Goal: Task Accomplishment & Management: Complete application form

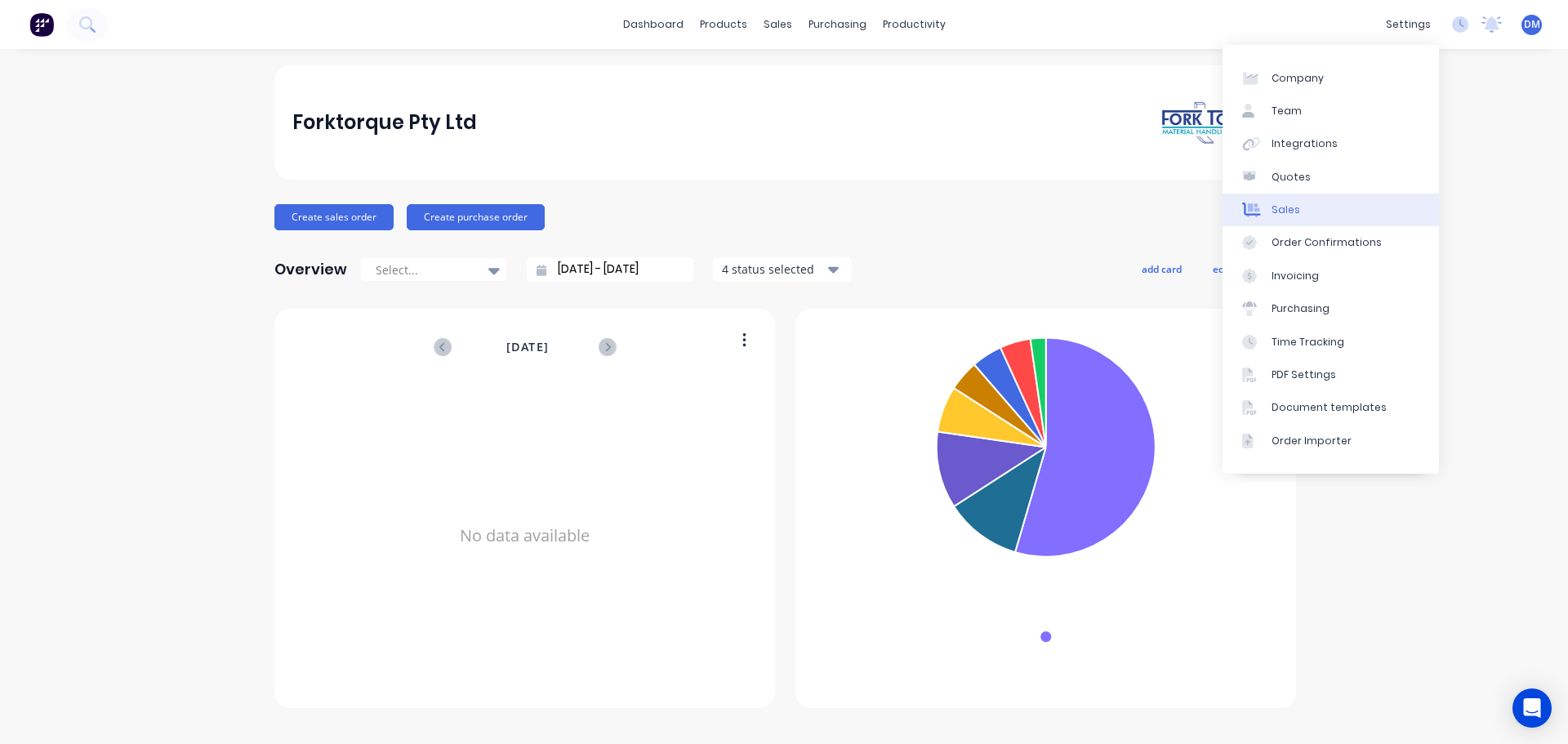
click at [1319, 209] on link "Sales" at bounding box center [1331, 210] width 216 height 32
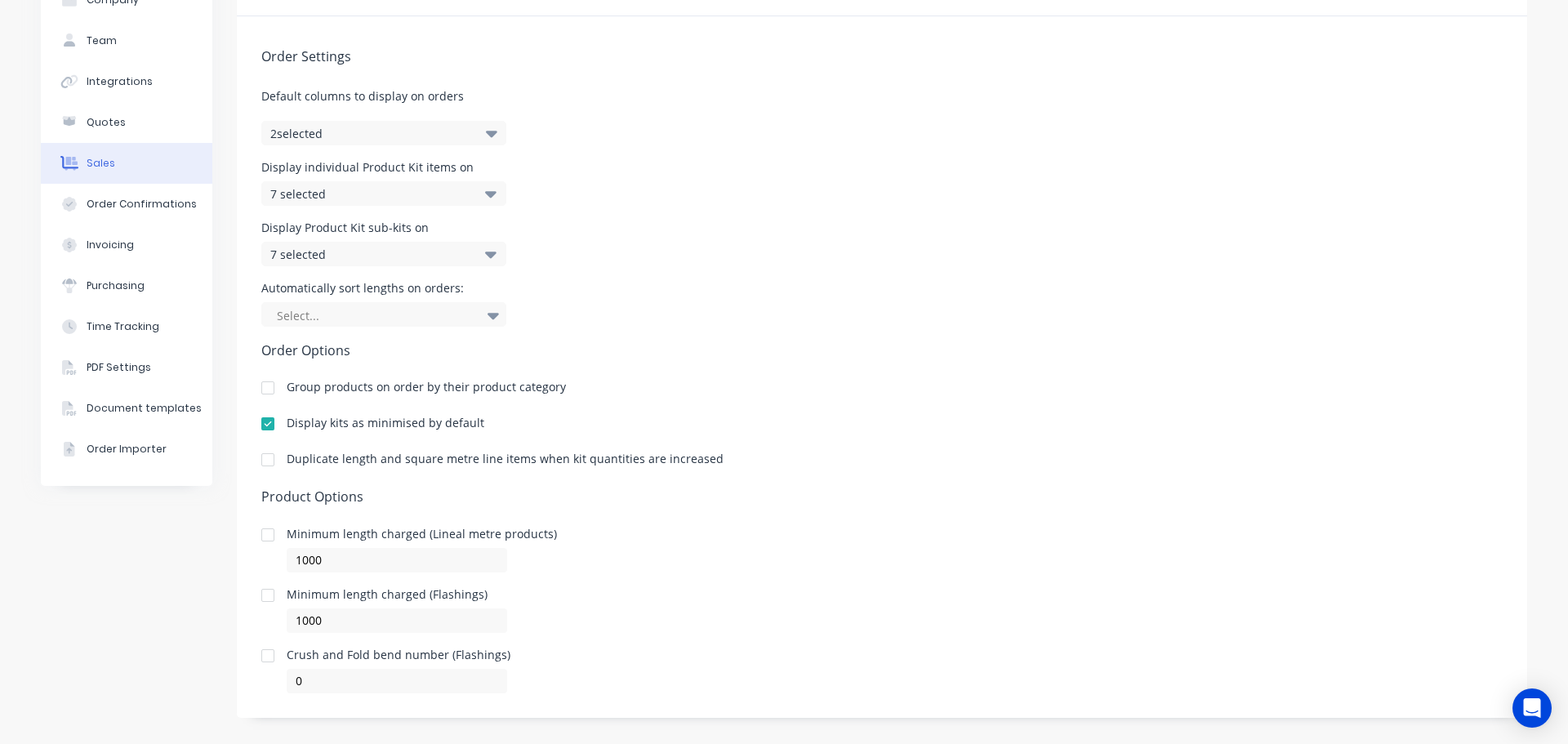
scroll to position [116, 0]
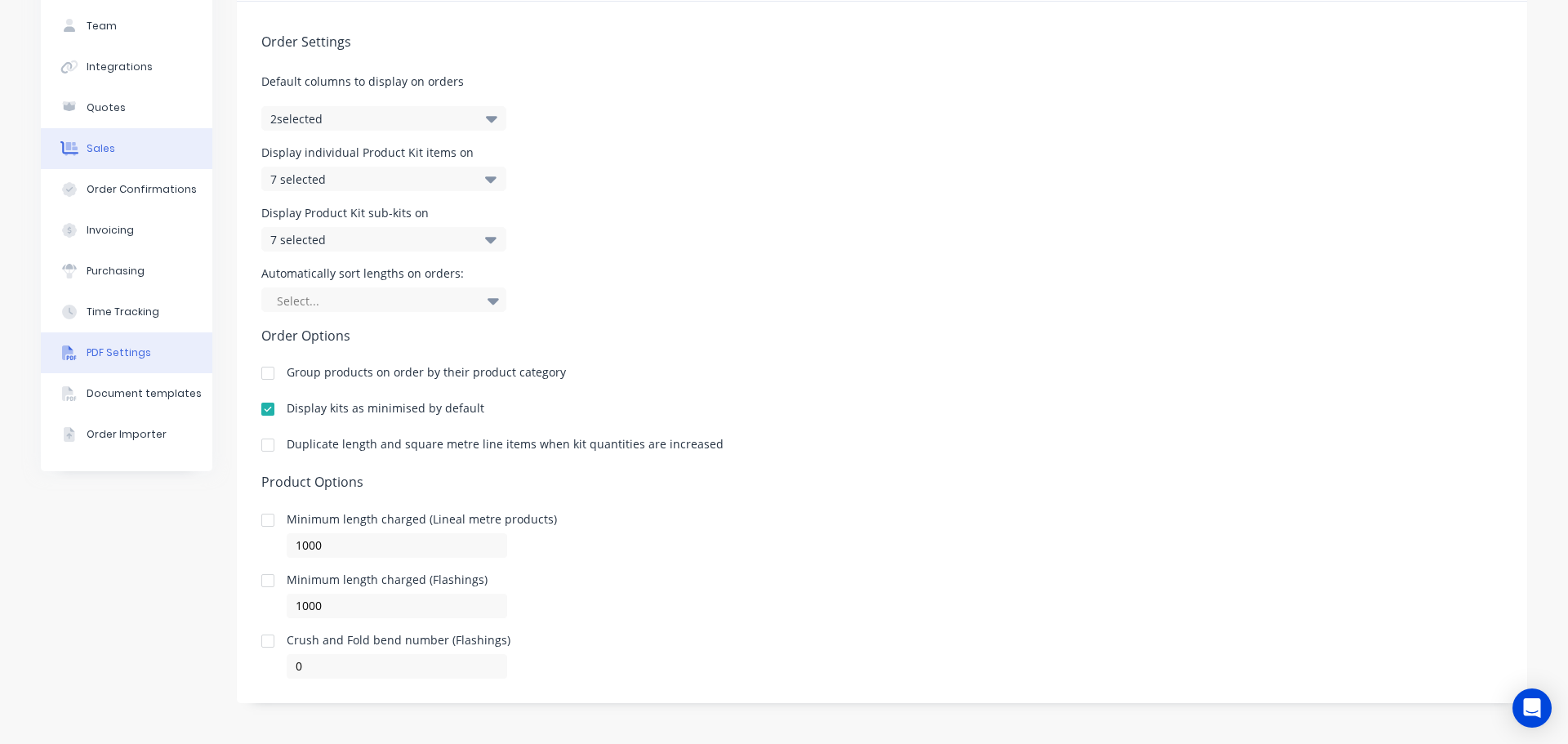
click at [110, 356] on div "PDF Settings" at bounding box center [119, 353] width 65 height 15
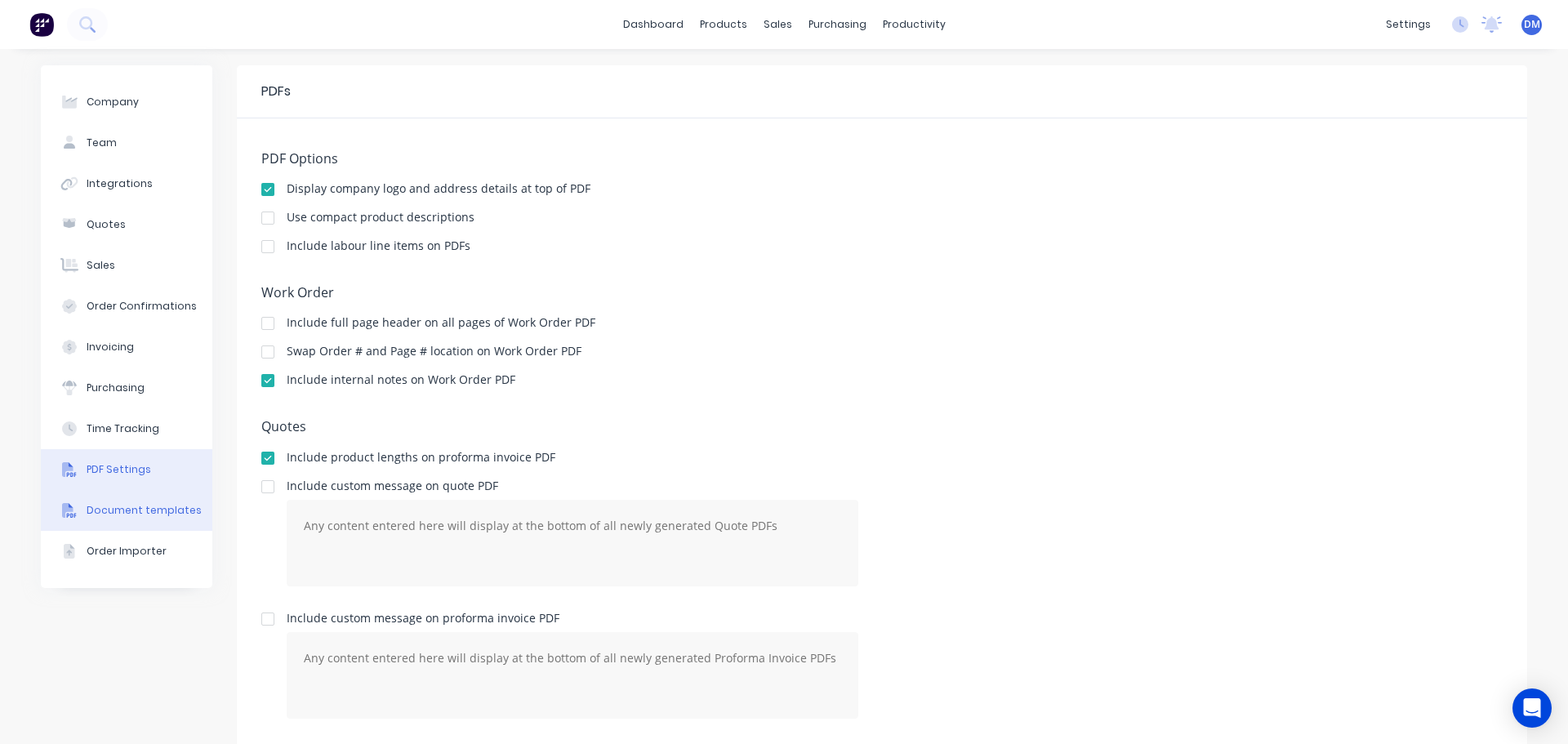
click at [123, 503] on div "Document templates" at bounding box center [144, 510] width 115 height 15
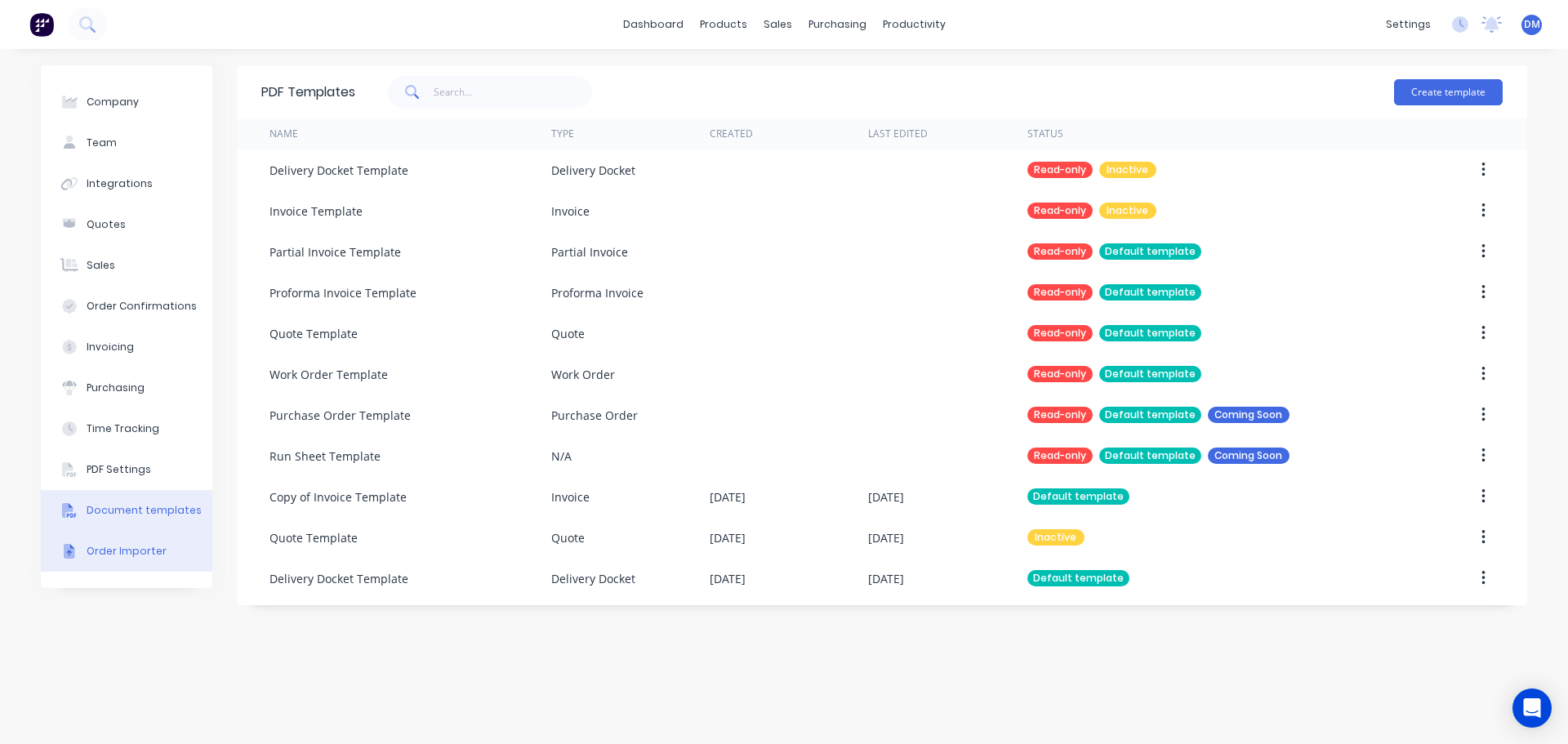
click at [124, 549] on div "Order Importer" at bounding box center [127, 551] width 80 height 15
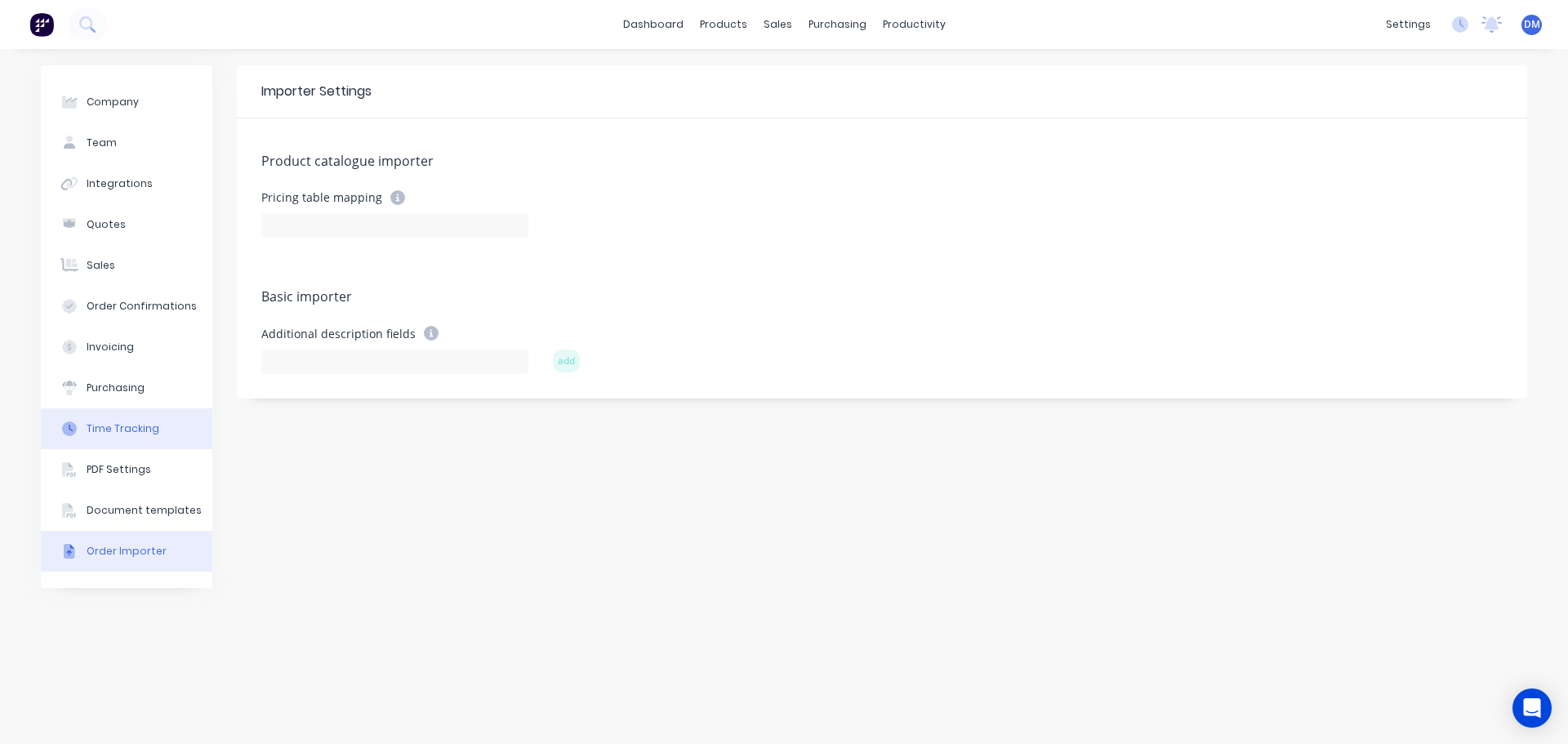
click at [111, 434] on div "Time Tracking" at bounding box center [123, 428] width 73 height 15
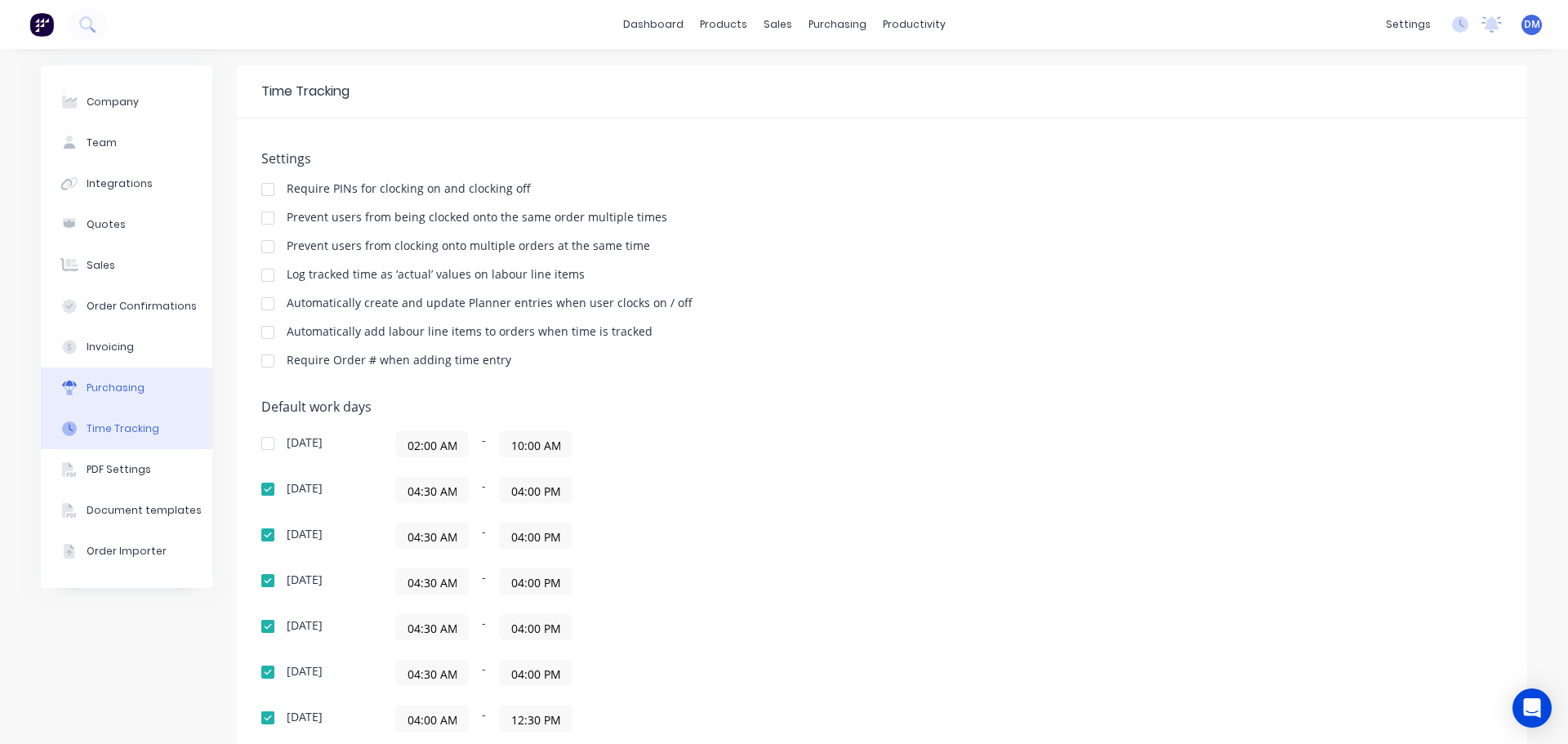
click at [107, 385] on div "Purchasing" at bounding box center [115, 388] width 58 height 15
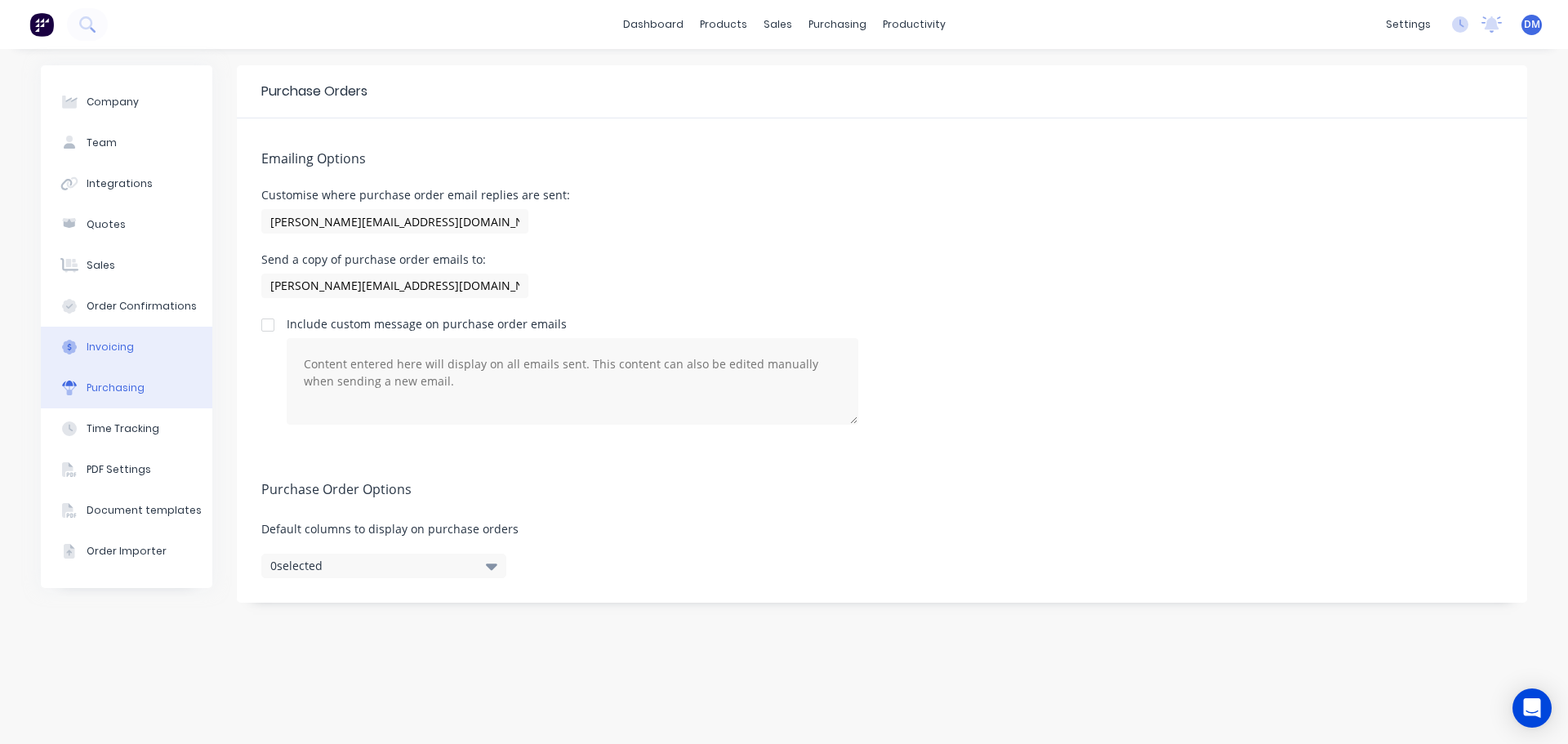
click at [118, 345] on div "Invoicing" at bounding box center [110, 347] width 47 height 15
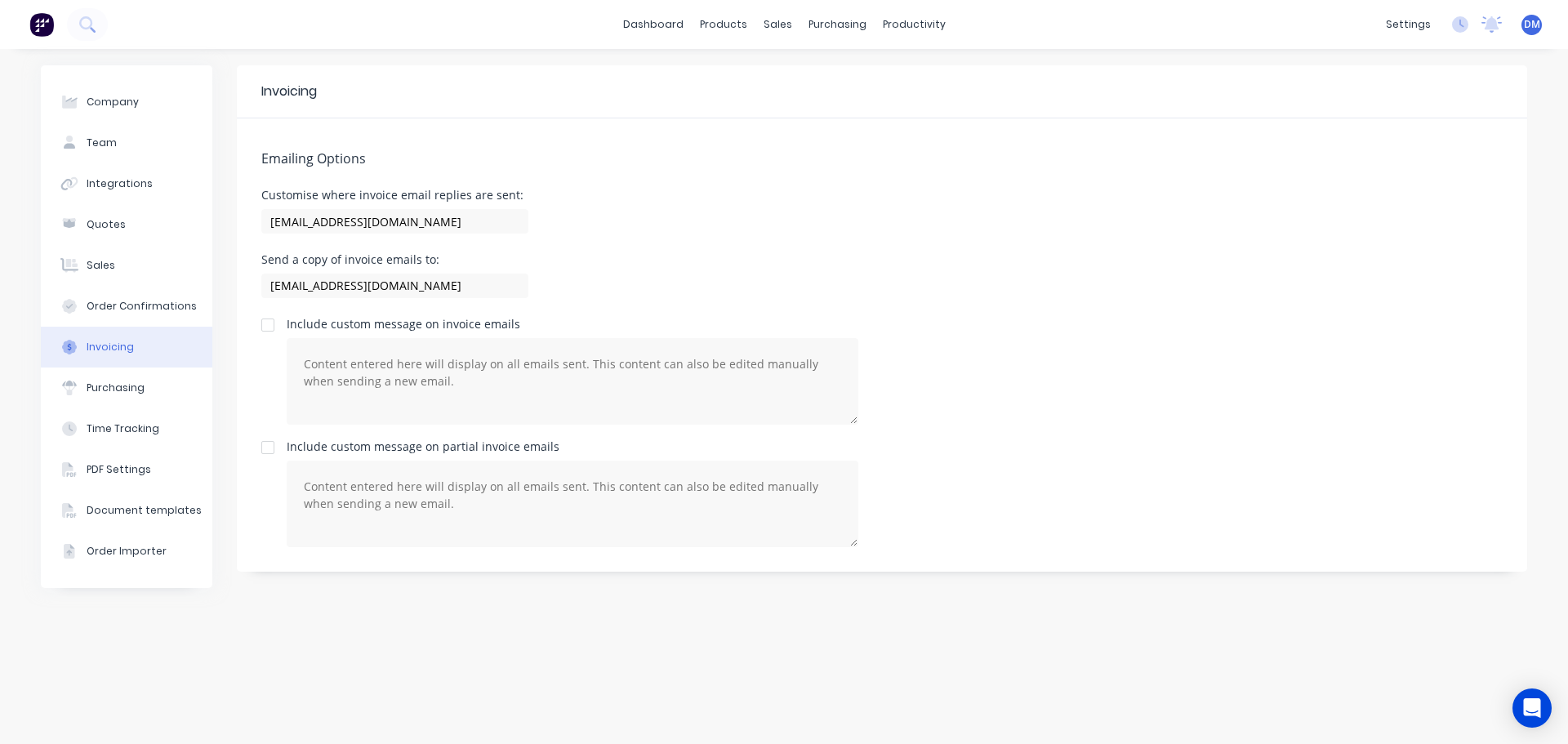
drag, startPoint x: 125, startPoint y: 110, endPoint x: 177, endPoint y: 17, distance: 106.6
click at [125, 107] on button "Company" at bounding box center [127, 102] width 172 height 41
select select "AU"
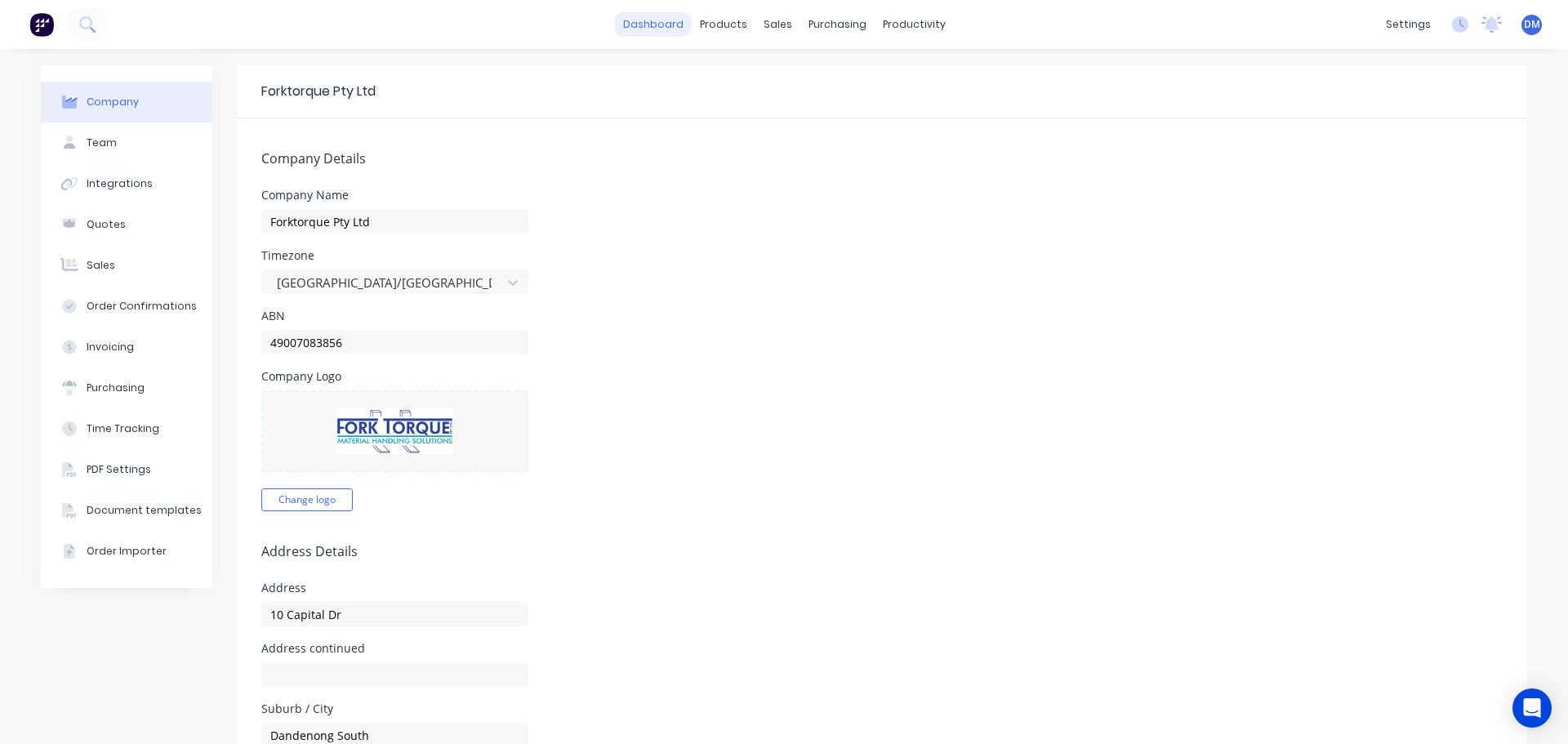
click at [663, 21] on link "dashboard" at bounding box center [653, 24] width 77 height 25
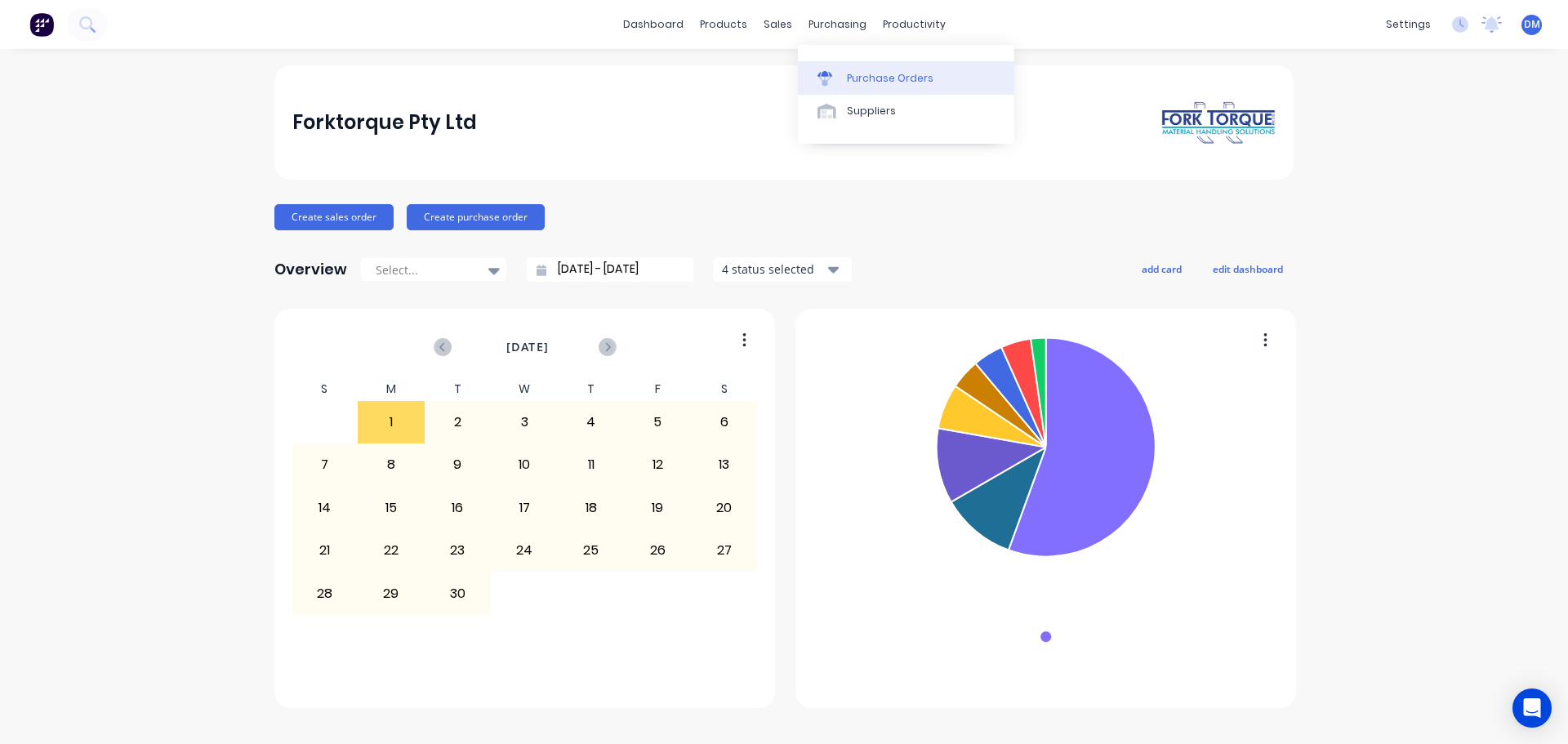
click at [856, 67] on link "Purchase Orders" at bounding box center [906, 77] width 216 height 32
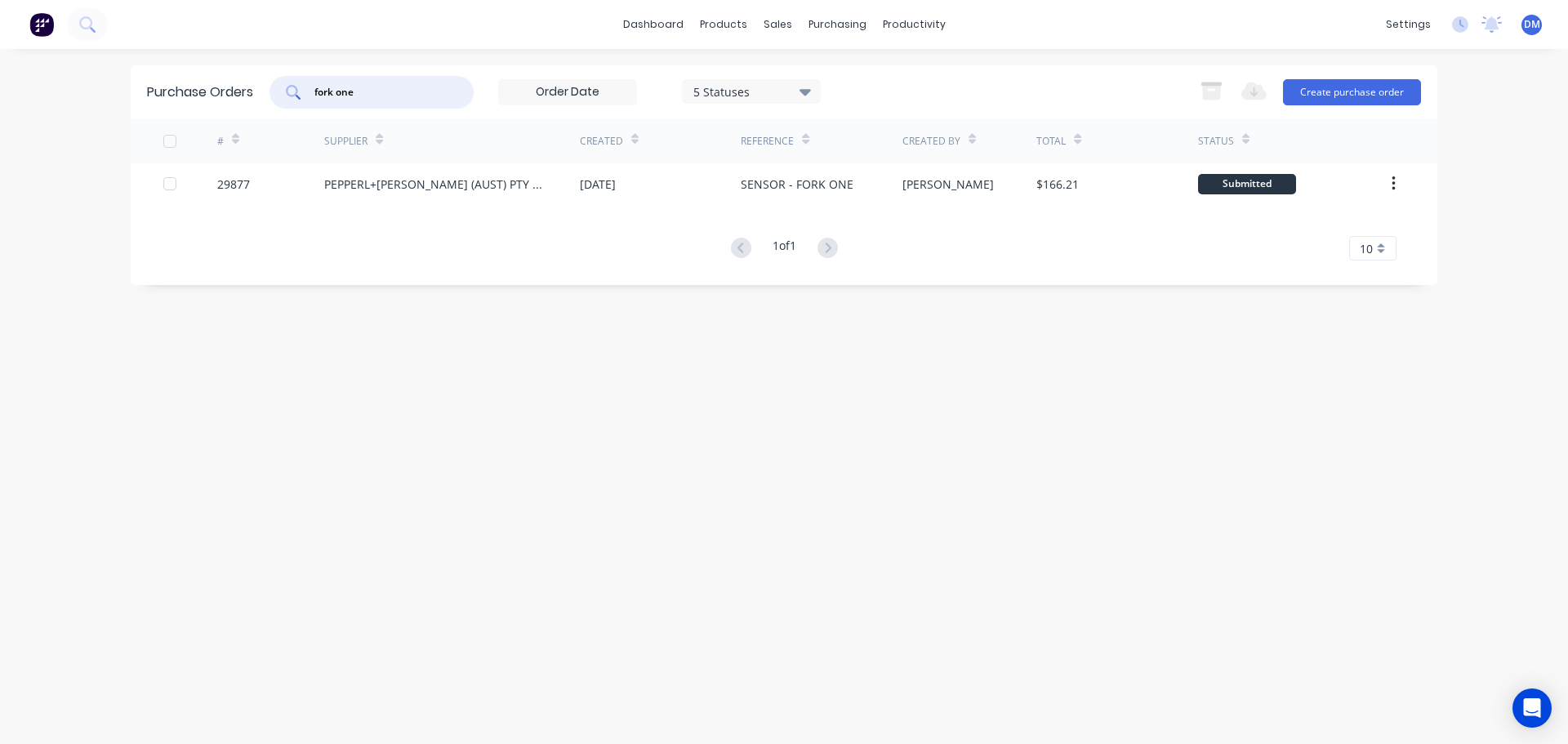
drag, startPoint x: 382, startPoint y: 88, endPoint x: 187, endPoint y: 95, distance: 195.1
click at [213, 95] on div "Purchase Orders fork one 5 Statuses 5 Statuses Export to Excel (XLSX) Create pu…" at bounding box center [784, 91] width 1307 height 53
click at [1321, 94] on button "Create purchase order" at bounding box center [1351, 92] width 138 height 26
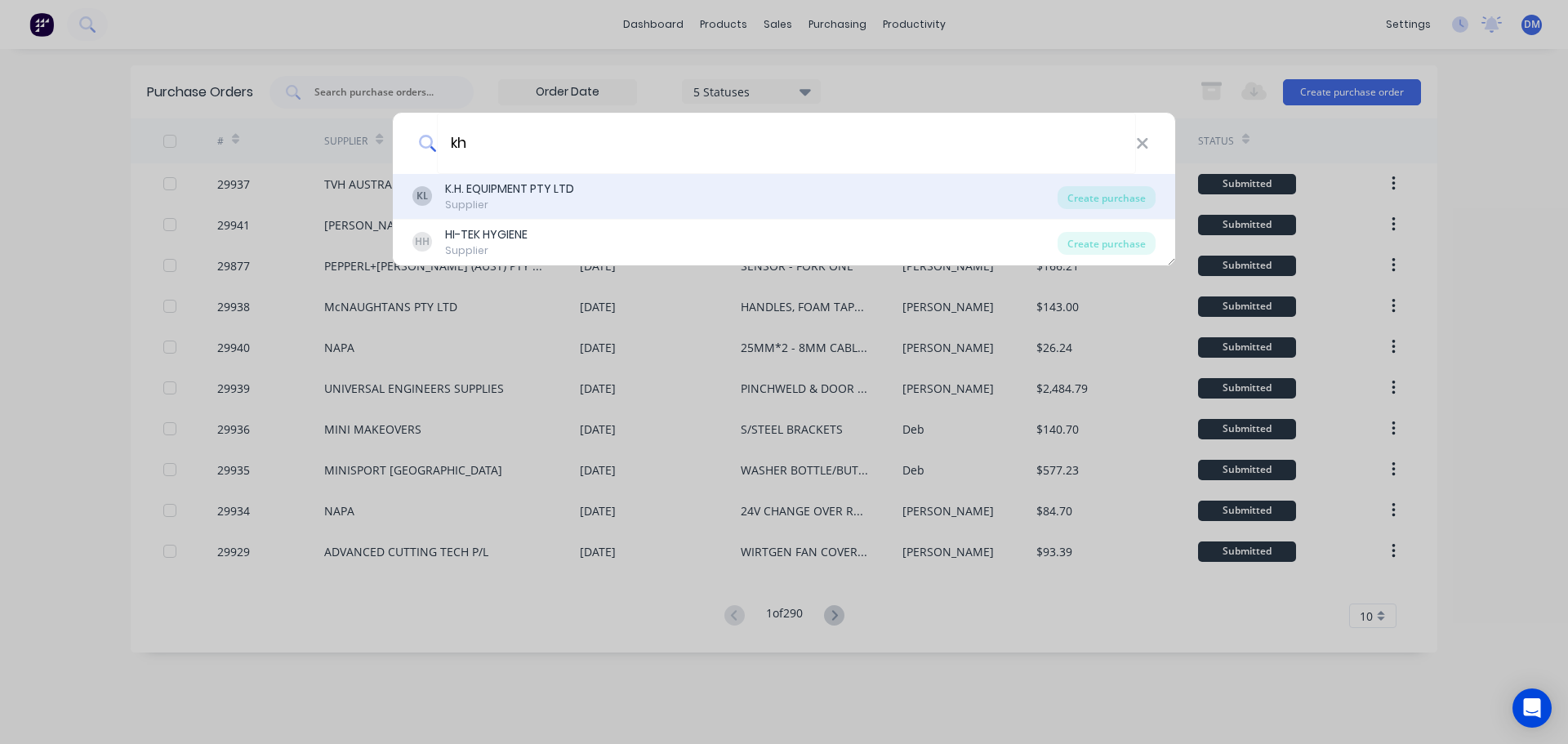
type input "kh"
click at [527, 186] on div "K.H. EQUIPMENT PTY LTD" at bounding box center [510, 188] width 129 height 18
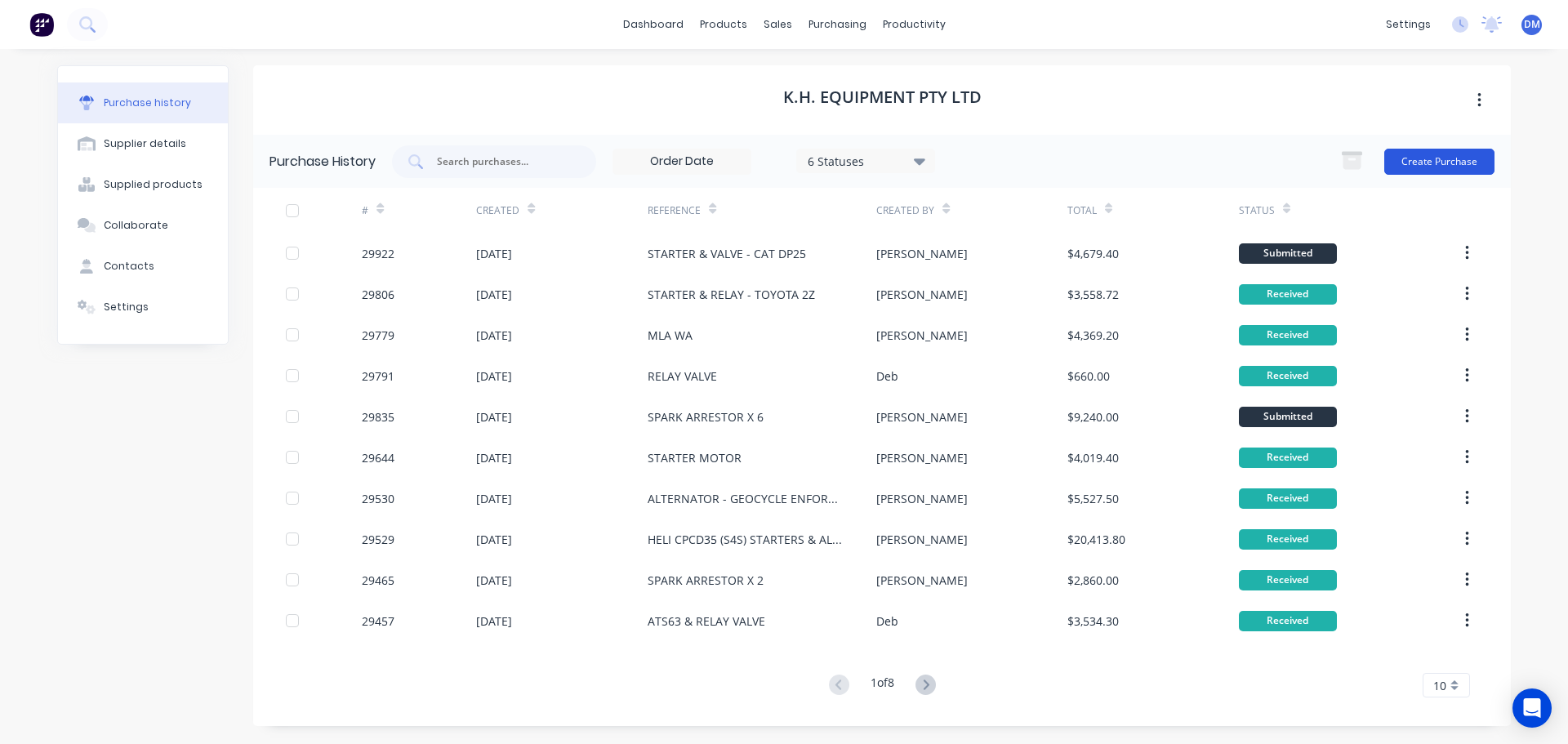
click at [1409, 162] on button "Create Purchase" at bounding box center [1439, 162] width 110 height 26
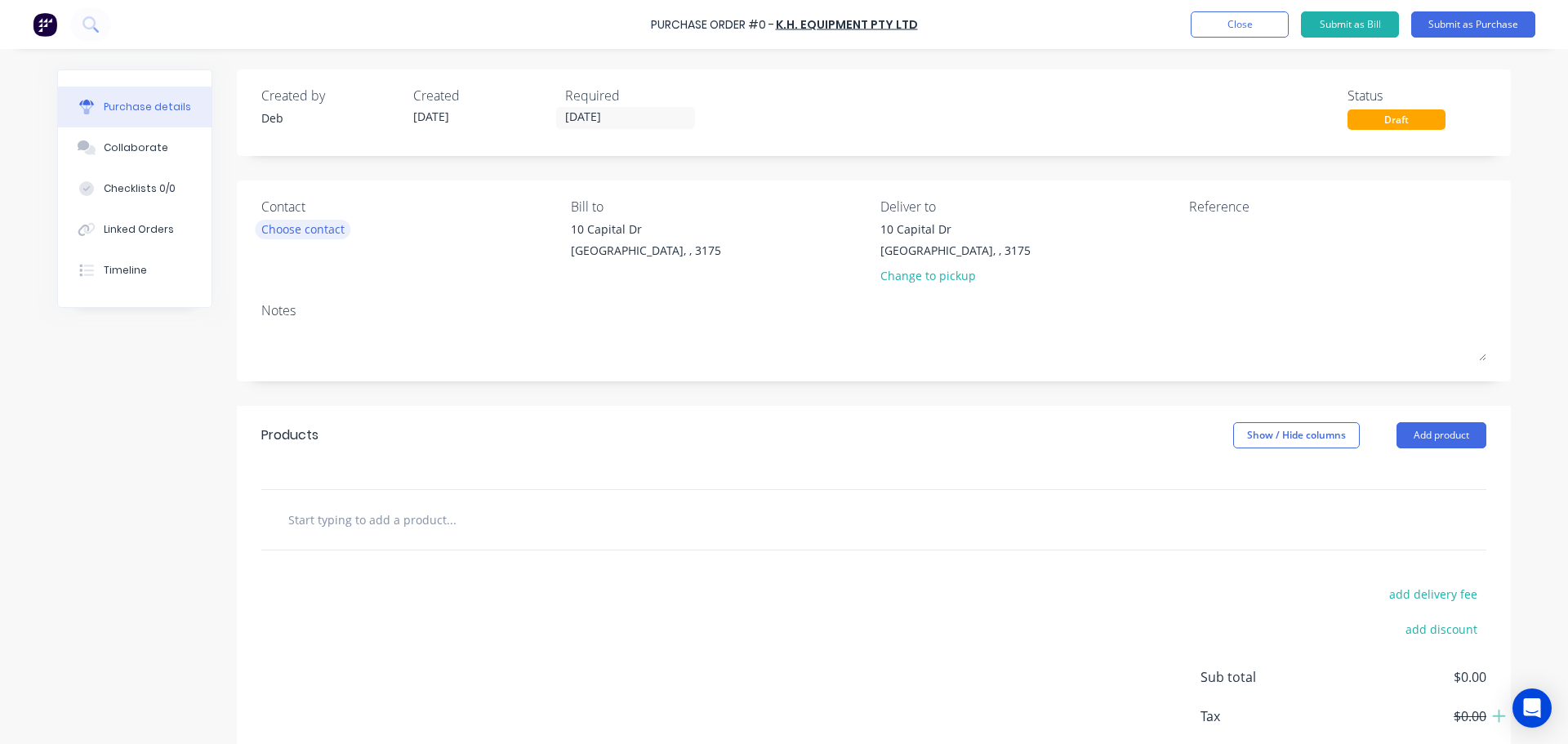
click at [330, 223] on div "Choose contact" at bounding box center [303, 229] width 83 height 18
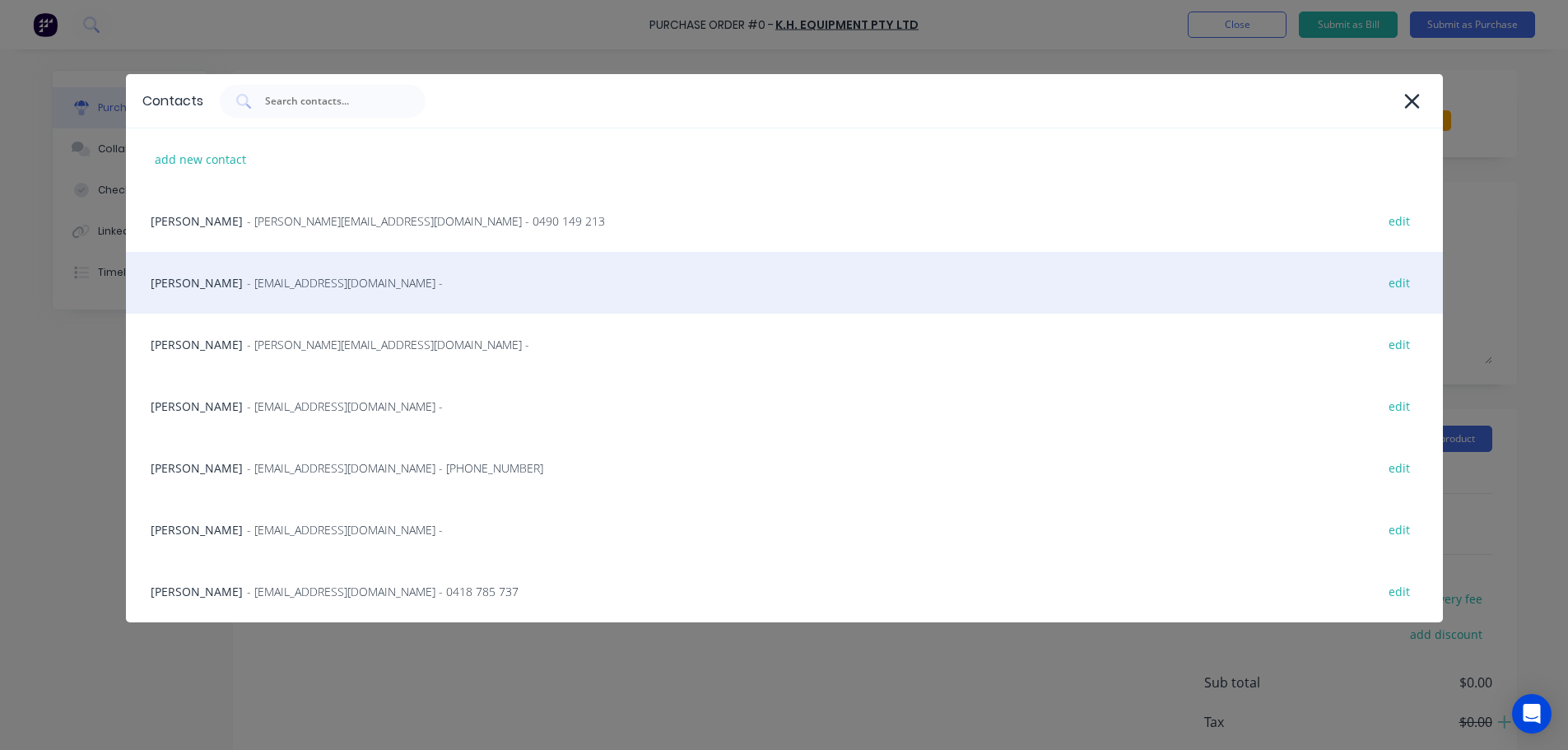
click at [266, 286] on span "- [EMAIL_ADDRESS][DOMAIN_NAME] -" at bounding box center [344, 282] width 195 height 18
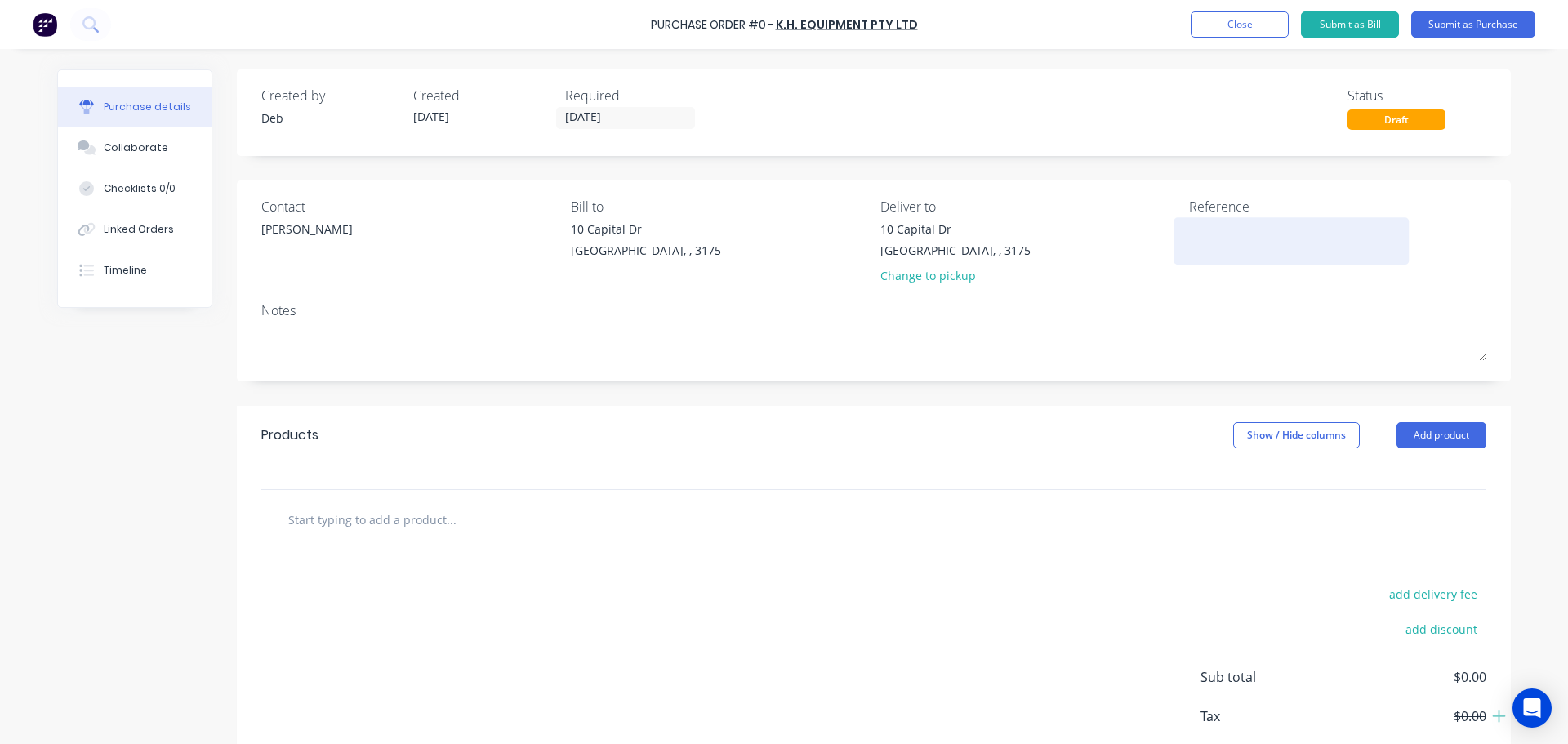
click at [1200, 236] on textarea at bounding box center [1291, 239] width 204 height 37
type textarea "a"
type textarea "AS69-1308U"
type textarea "x"
type textarea "AS69-1308U"
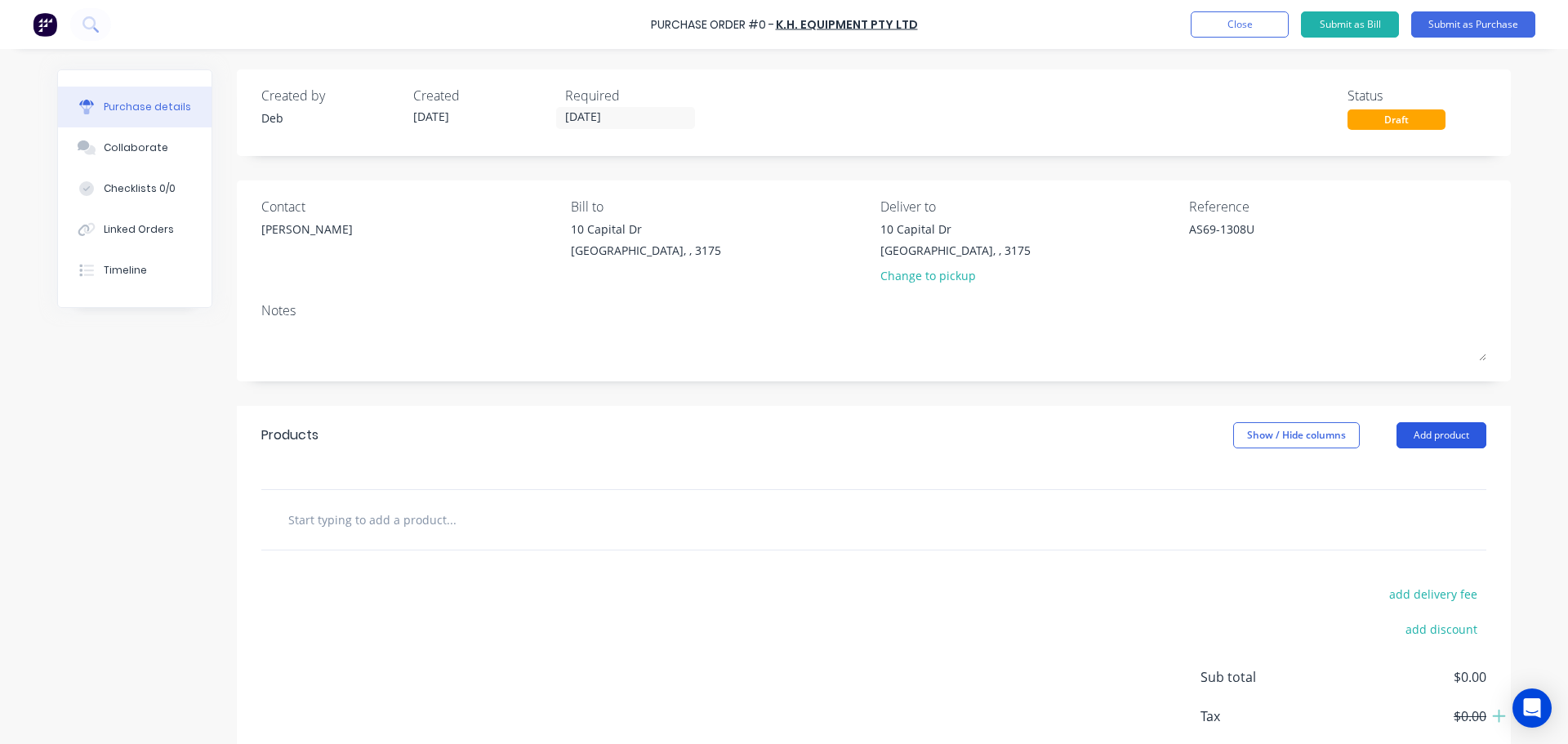
click at [1450, 433] on button "Add product" at bounding box center [1441, 435] width 90 height 26
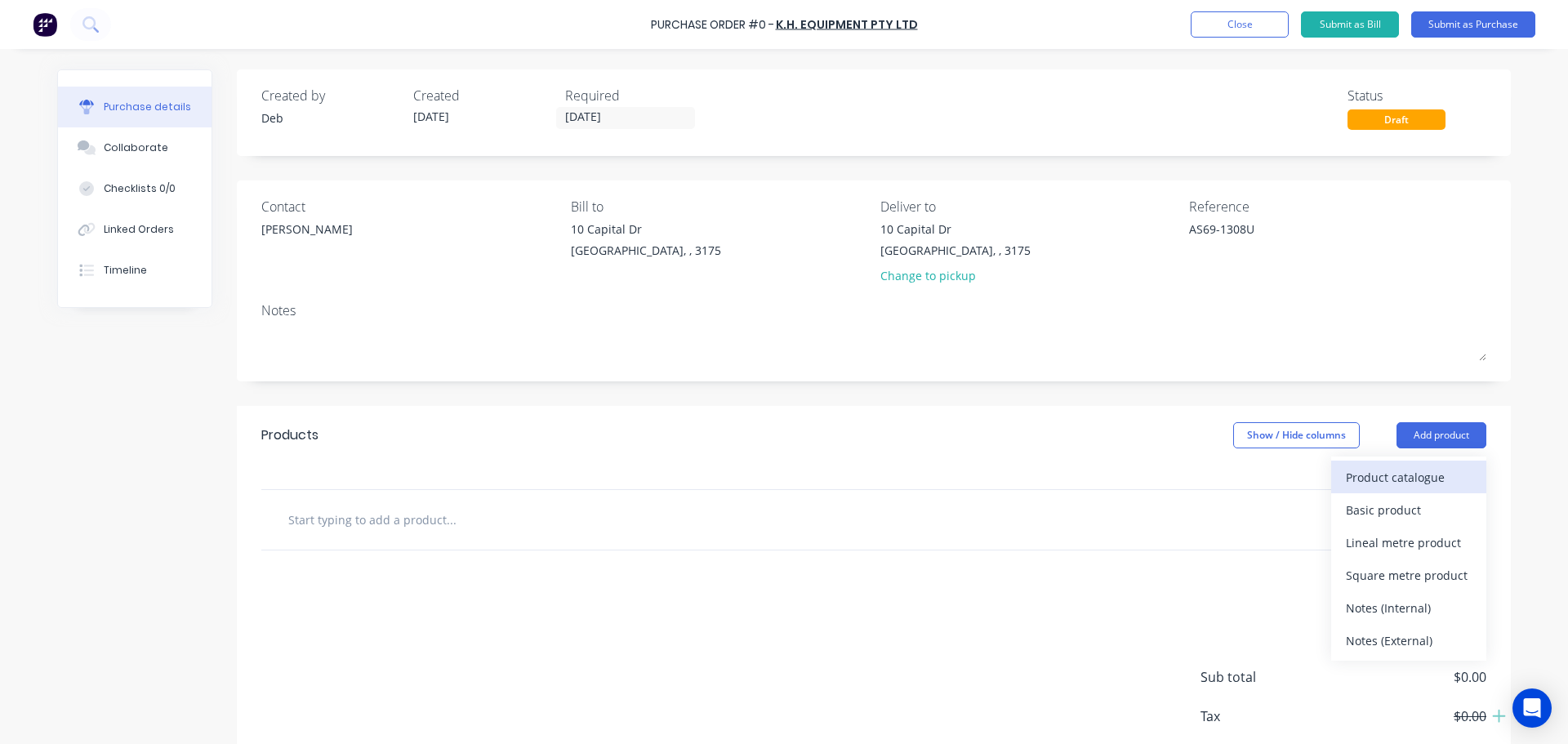
click at [1399, 475] on div "Product catalogue" at bounding box center [1408, 477] width 126 height 24
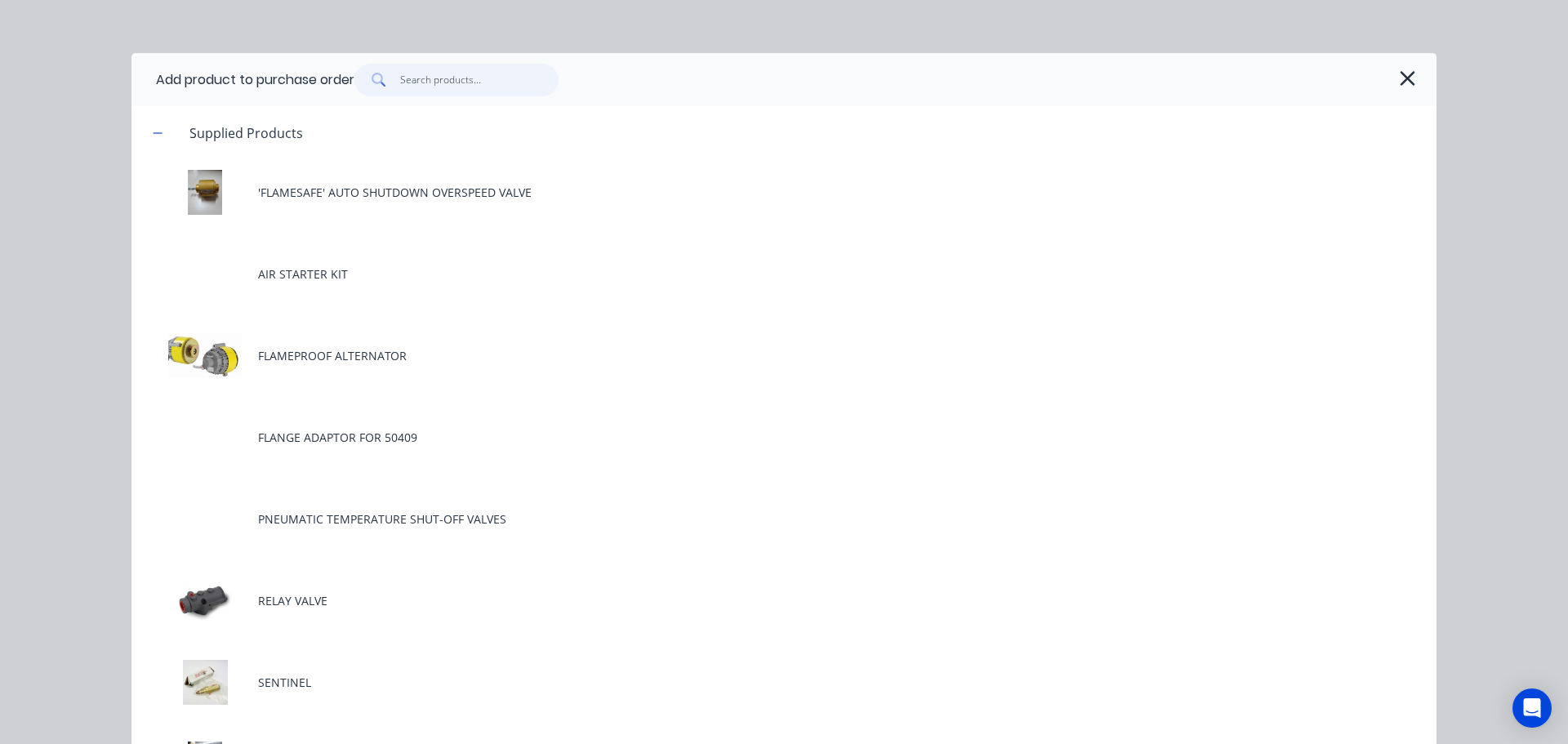
click at [429, 74] on input "text" at bounding box center [479, 79] width 159 height 32
type textarea "x"
type input "S"
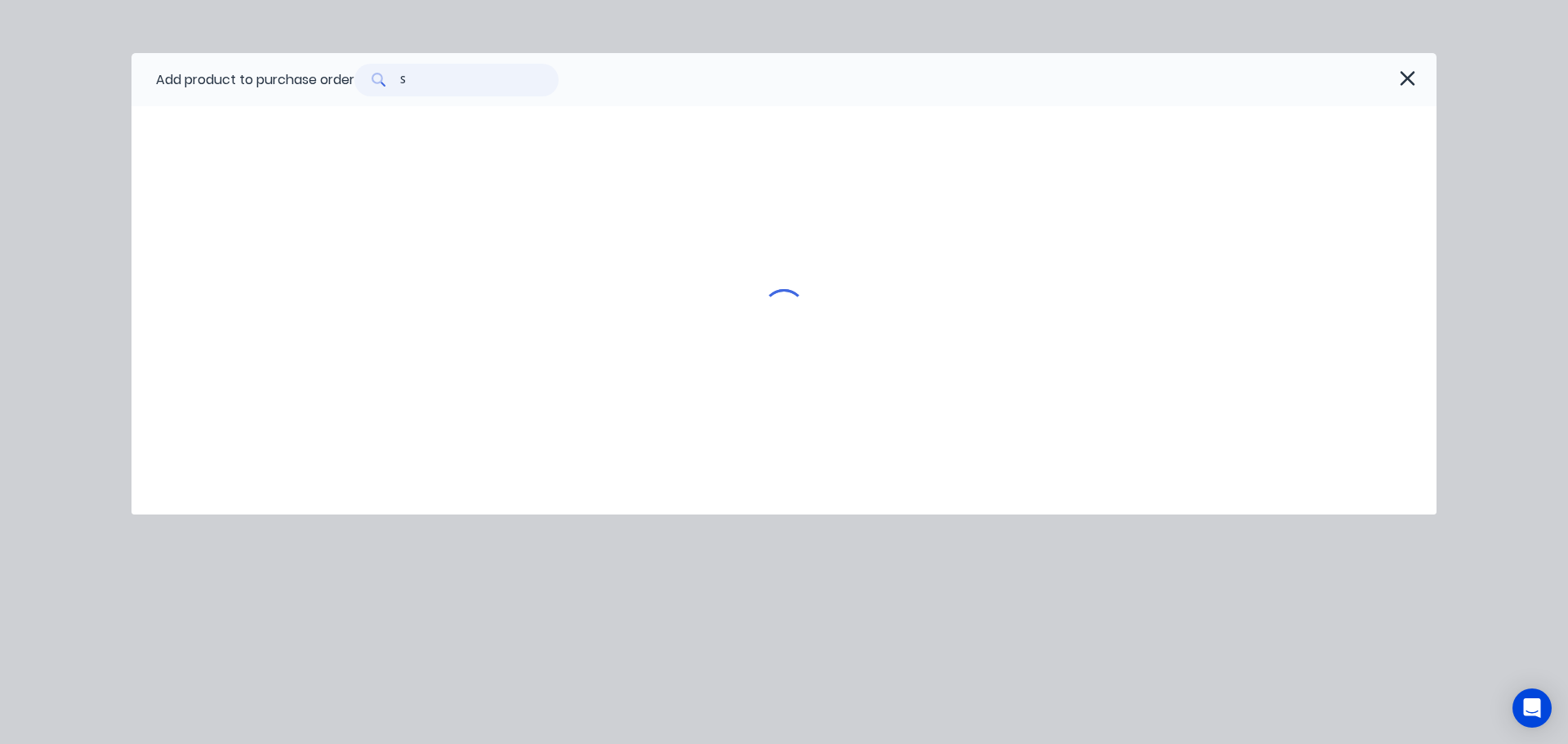
type textarea "x"
type input "ST"
type textarea "x"
type input "STA"
type textarea "x"
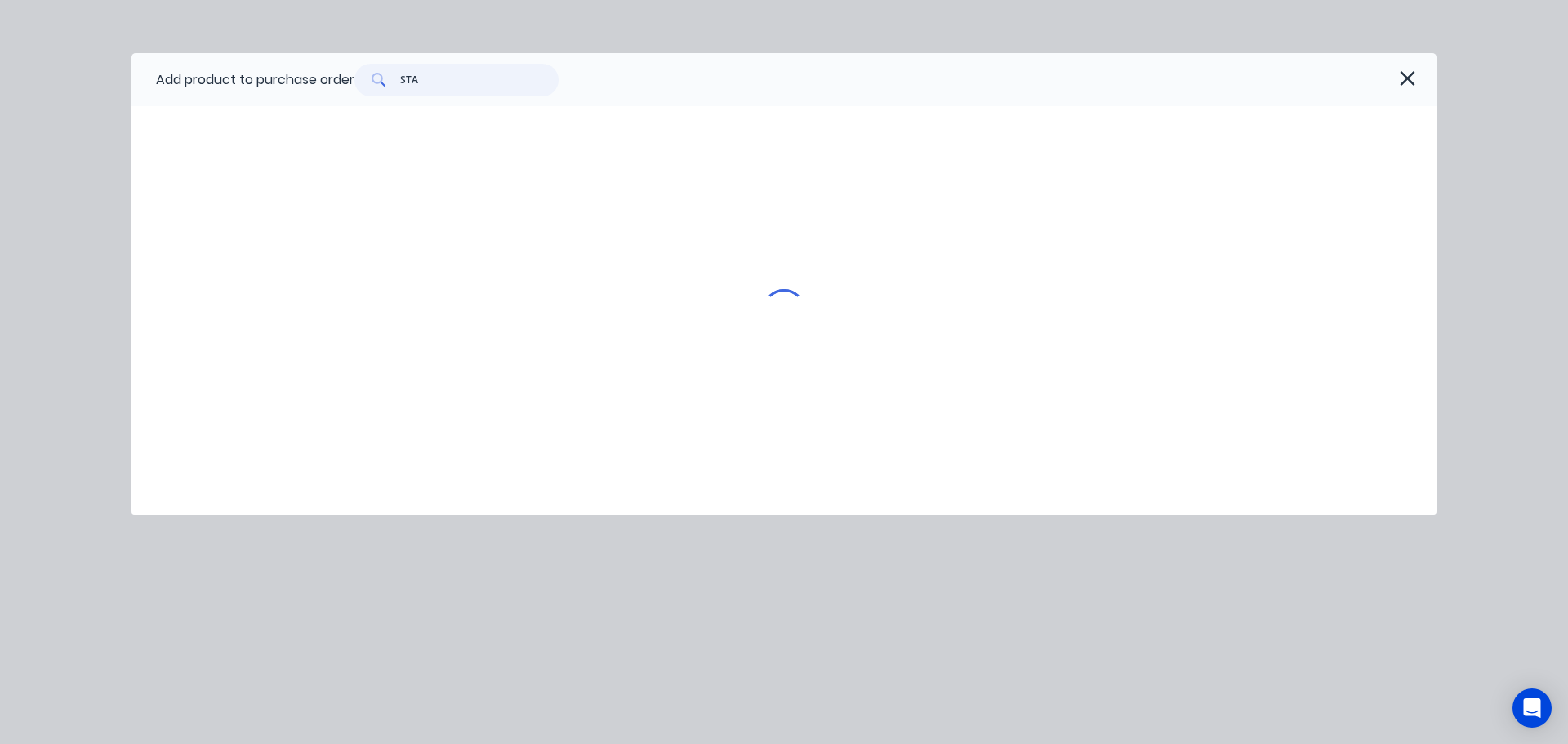
type input "STAR"
type textarea "x"
type input "START"
type textarea "x"
type input "STARTE"
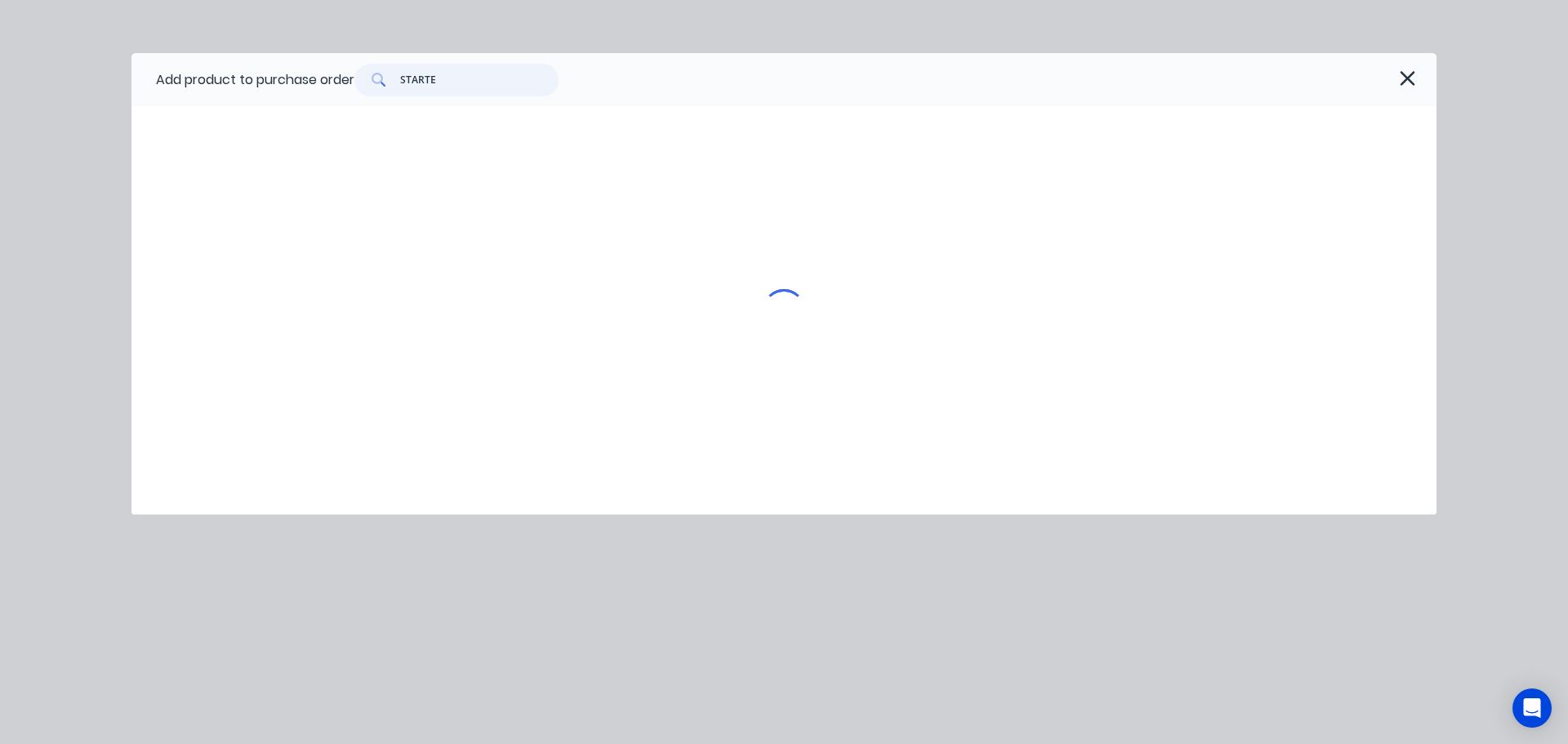
type textarea "x"
type input "STARTER"
type textarea "x"
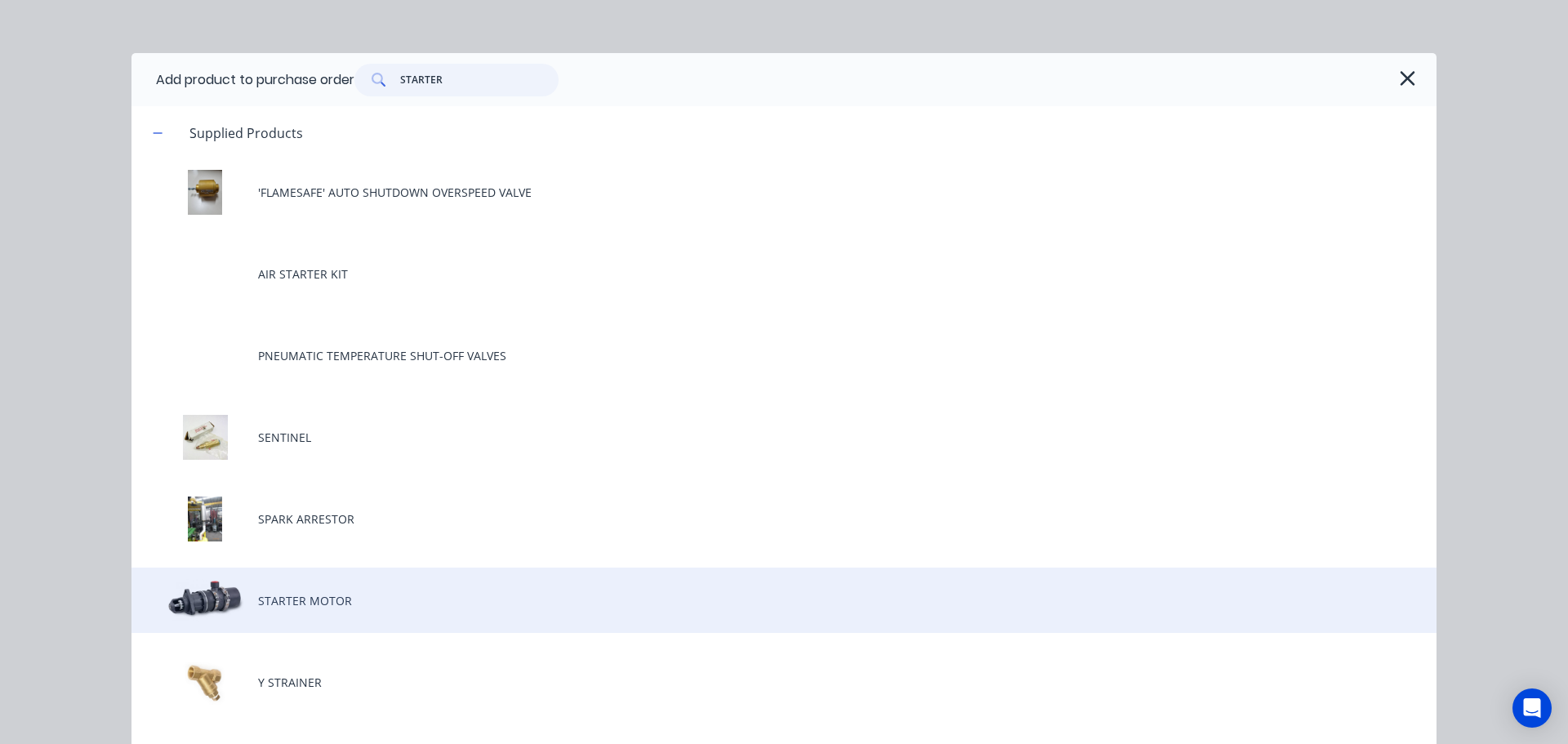
type input "STARTER"
click at [293, 589] on div "STARTER MOTOR" at bounding box center [783, 600] width 1305 height 66
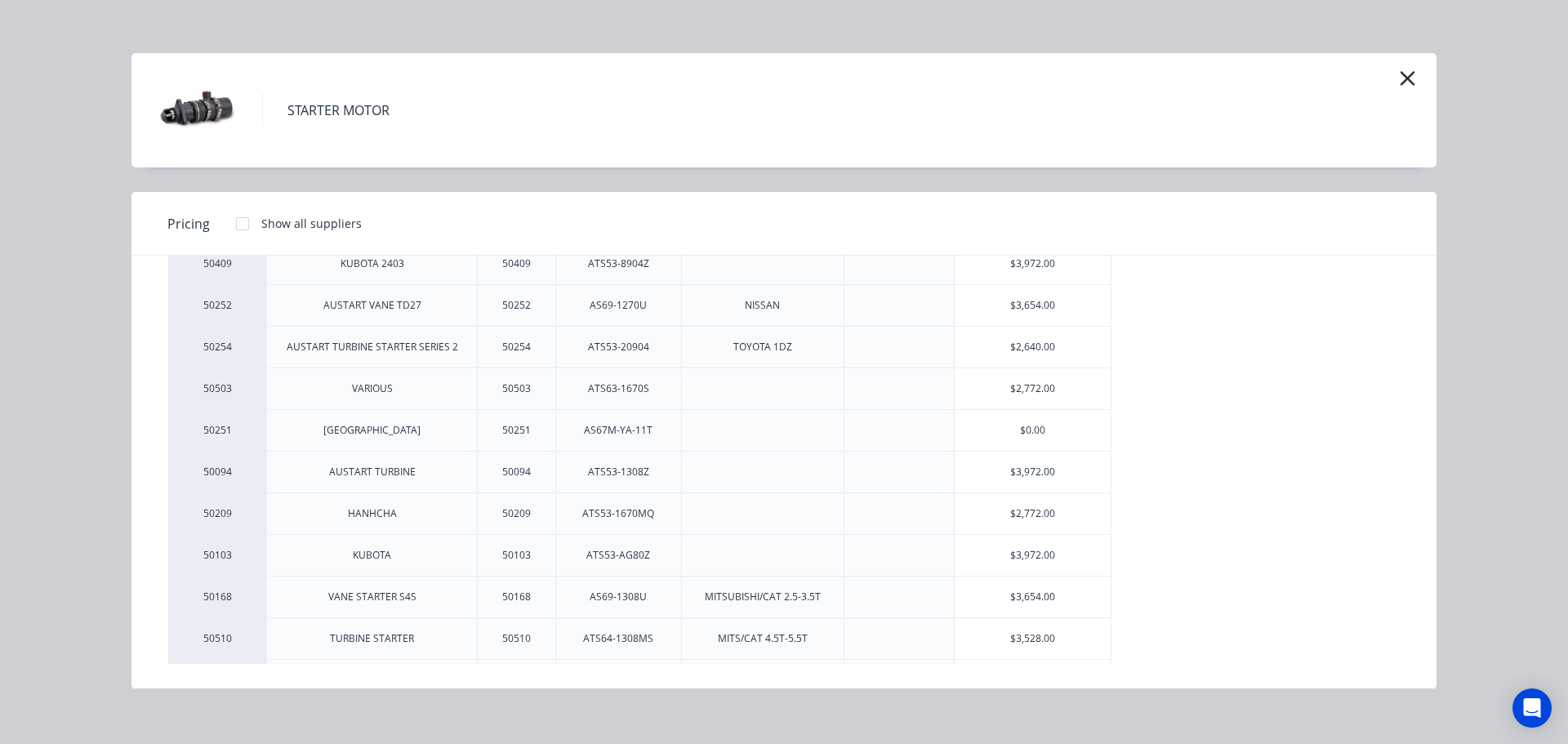
scroll to position [245, 0]
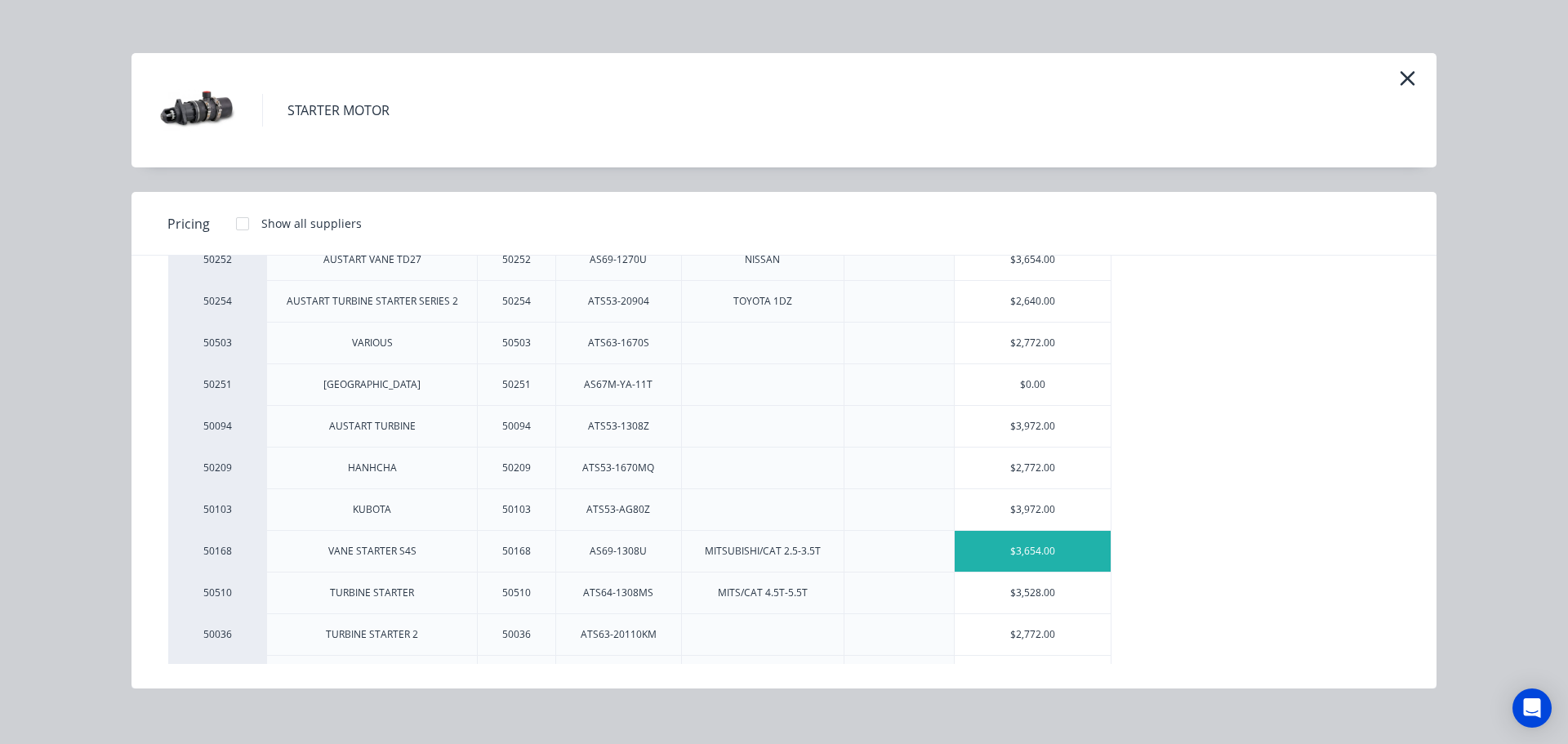
click at [988, 548] on div "$3,654.00" at bounding box center [1032, 551] width 156 height 41
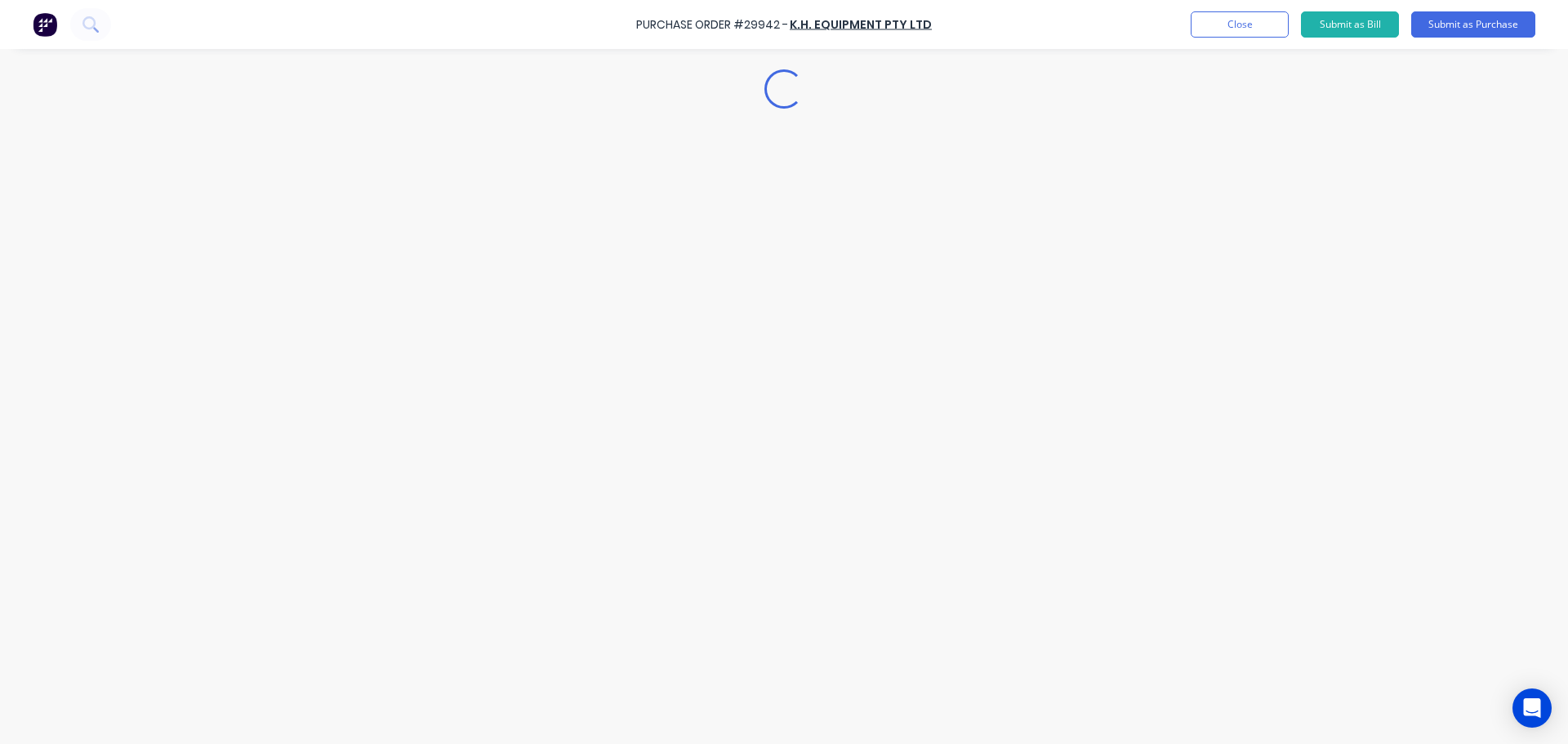
type textarea "x"
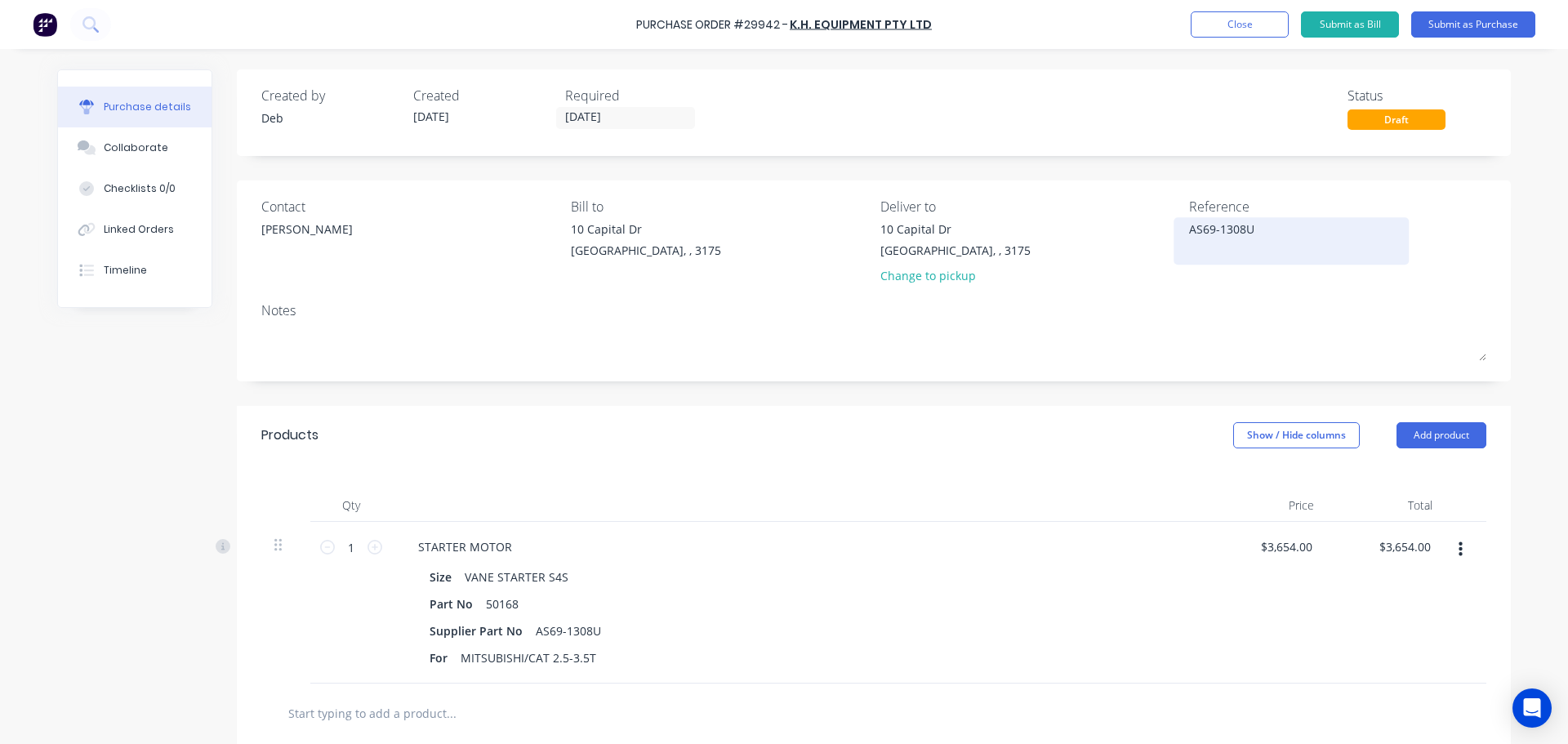
click at [1262, 231] on textarea "AS69-1308U" at bounding box center [1291, 239] width 204 height 37
type textarea "AS69-1308U-LTS"
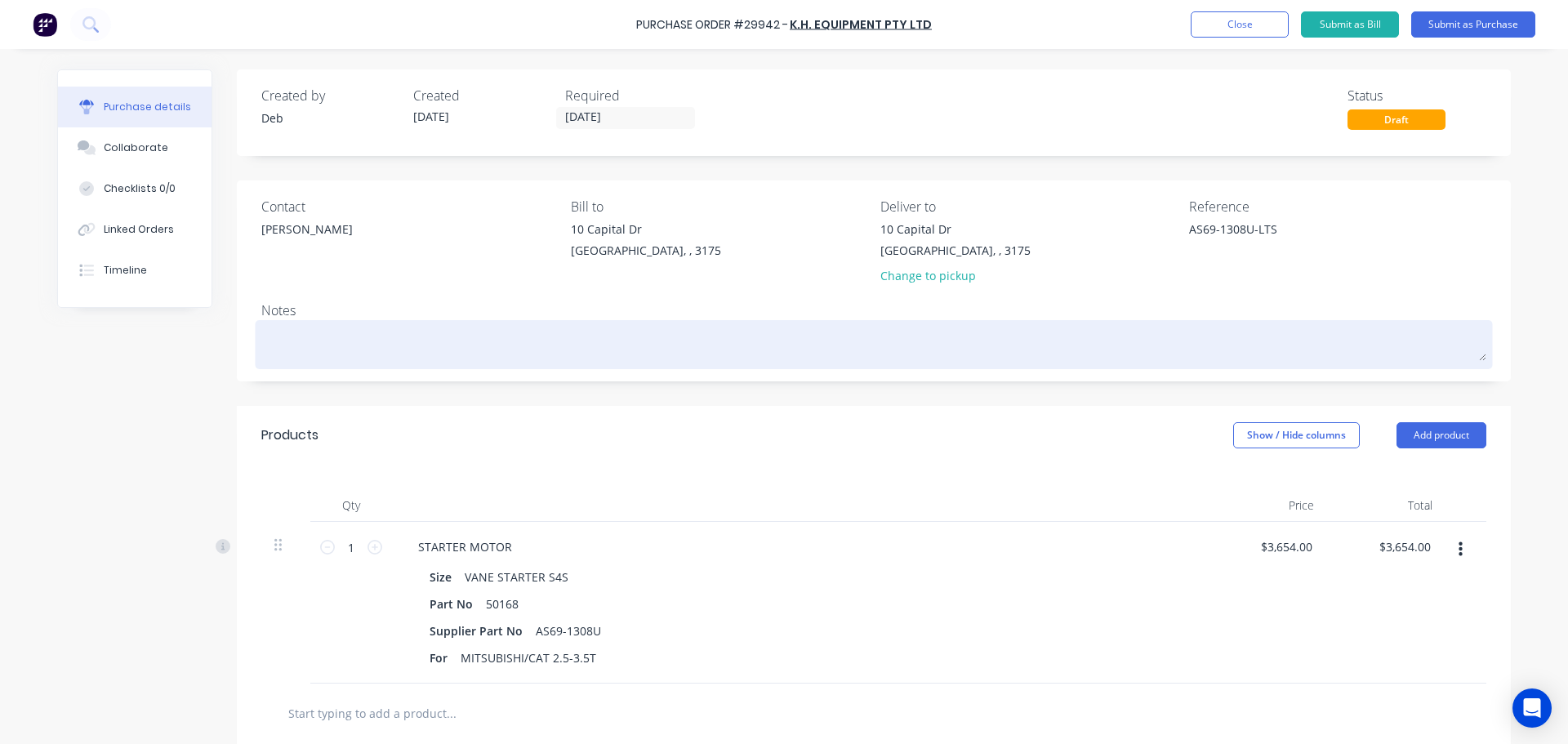
type textarea "x"
type textarea "AS69-1308U-LTS"
type textarea "x"
type textarea "AS69-1308U-LTS R"
type textarea "x"
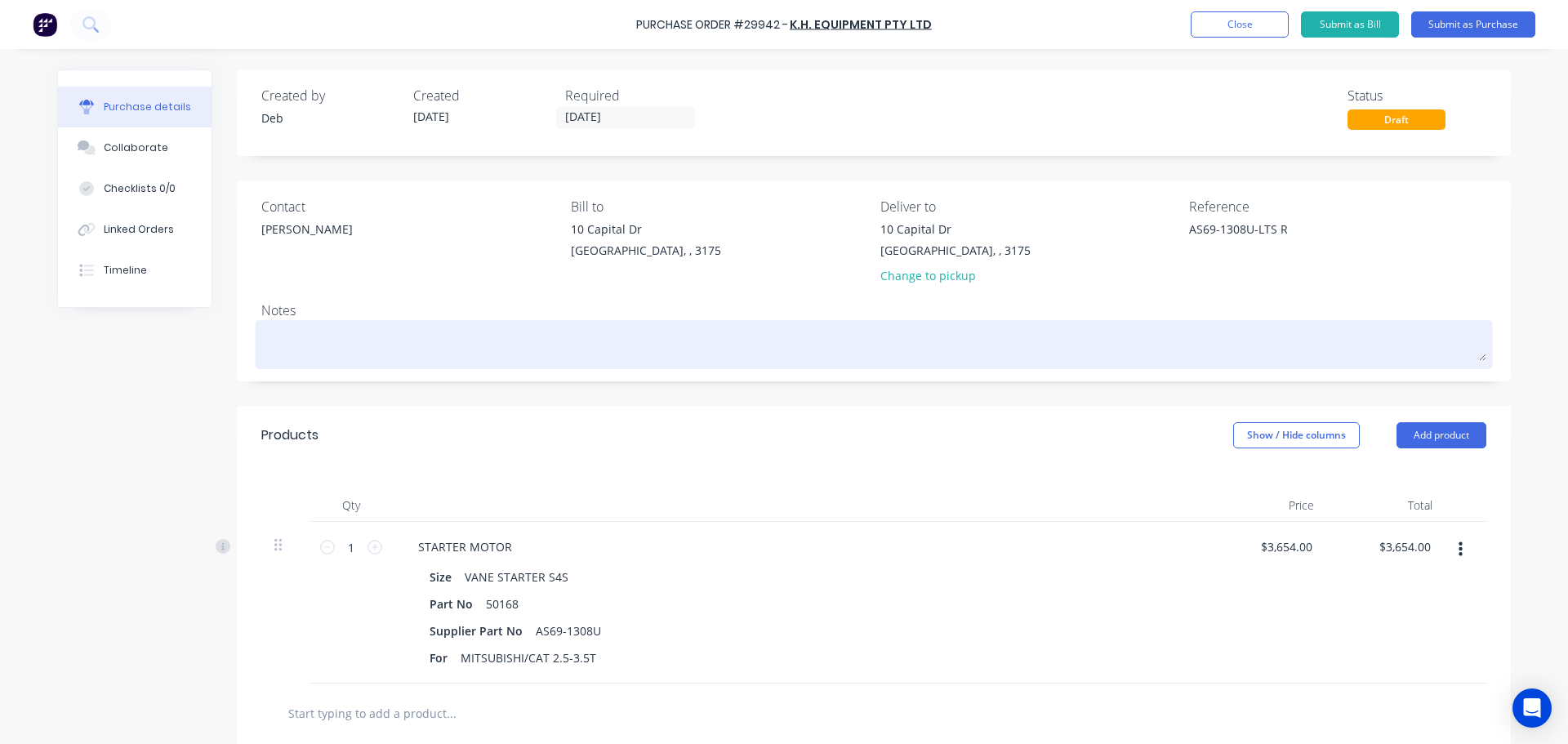
type textarea "AS69-1308U-LTS RE"
type textarea "x"
type textarea "AS69-1308U-LTS REP"
type textarea "x"
type textarea "AS69-1308U-LTS REPL"
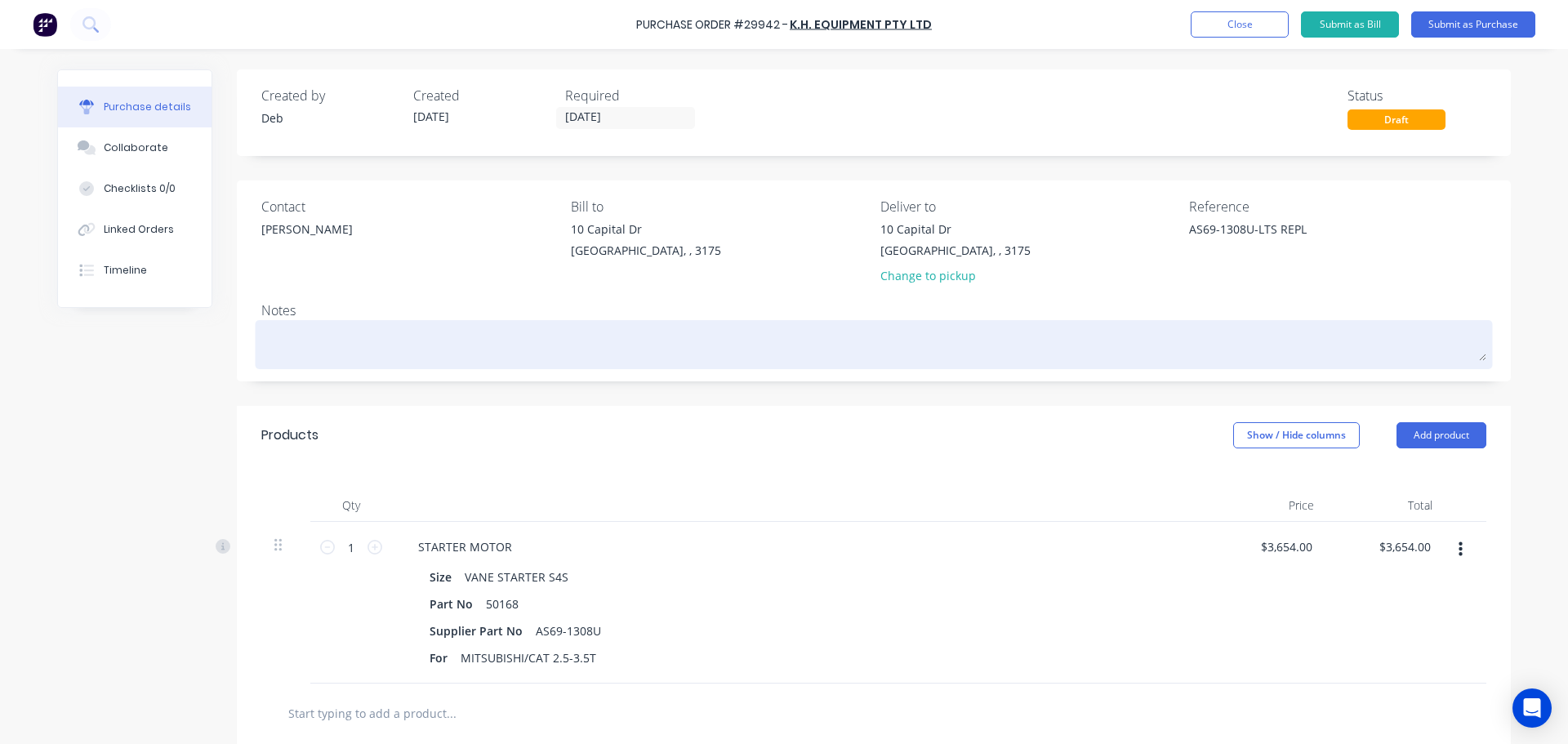
type textarea "x"
type textarea "AS69-1308U-LTS REPLA"
type textarea "x"
type textarea "AS69-1308U-LTS REPLAC"
type textarea "x"
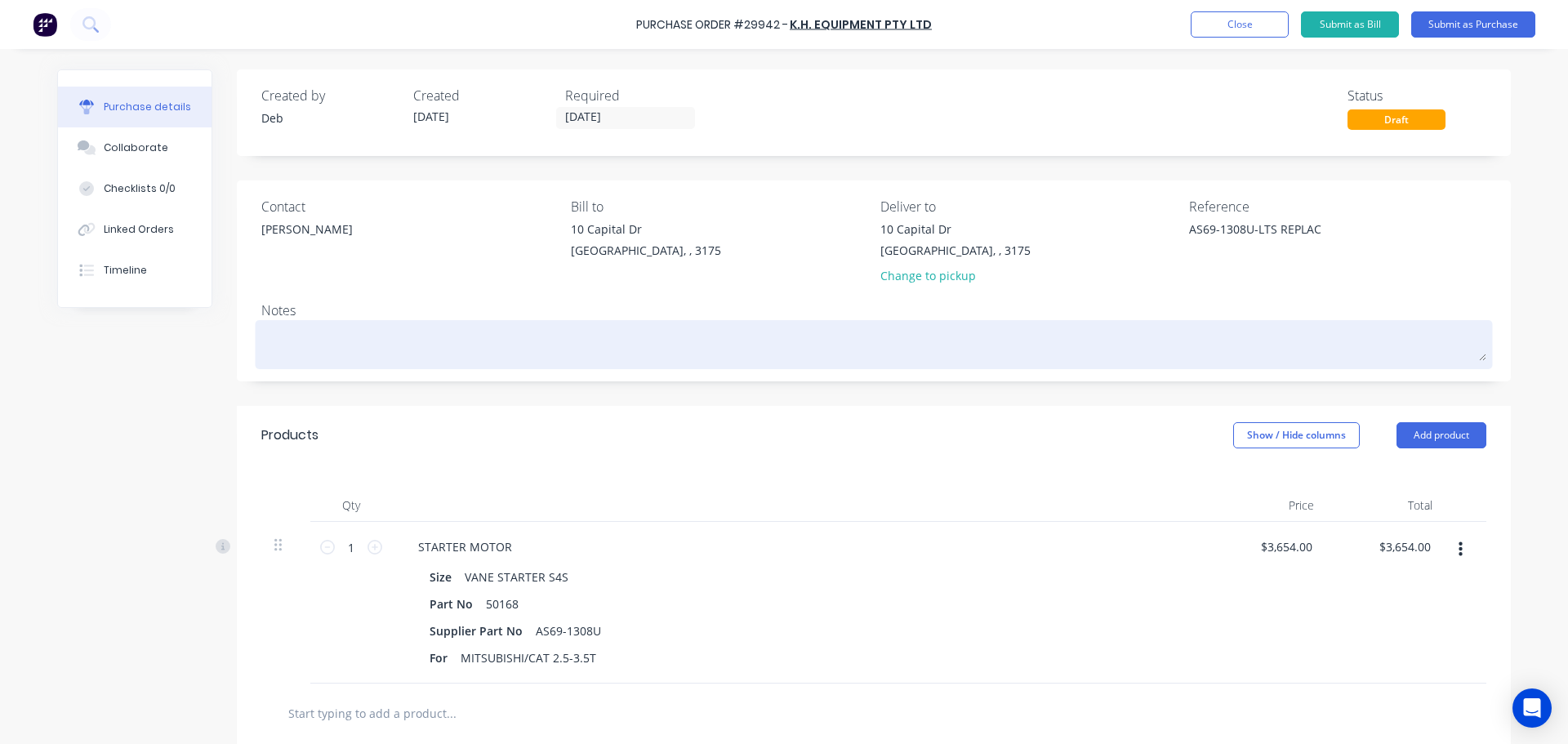
type textarea "AS69-1308U-LTS REPLACE"
type textarea "x"
type textarea "AS69-1308U-LTS REPLACEM"
type textarea "x"
type textarea "AS69-1308U-LTS REPLACEME"
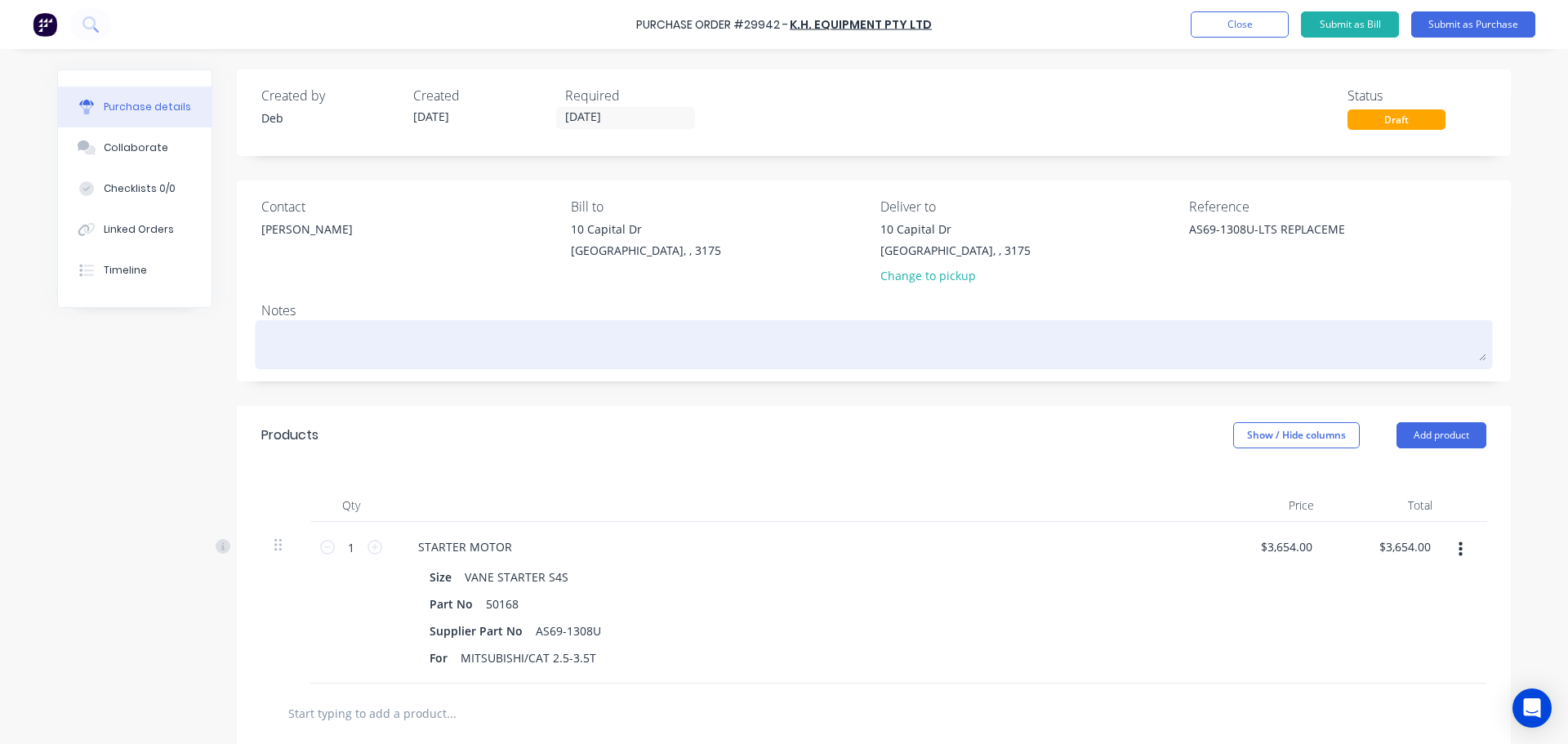
type textarea "x"
type textarea "AS69-1308U-LTS REPLACEMEN"
type textarea "x"
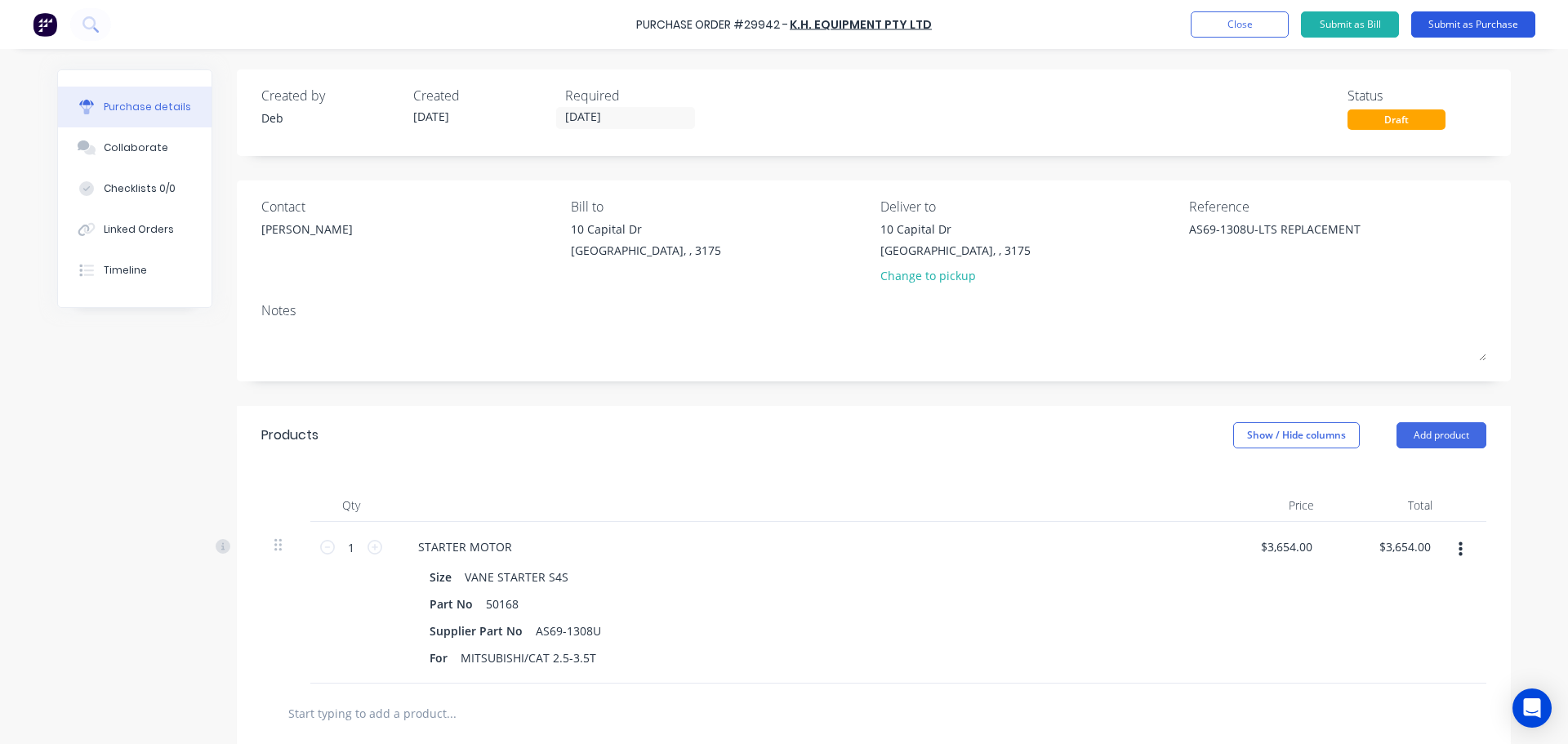
type textarea "AS69-1308U-LTS REPLACEMENT"
type textarea "x"
type textarea "AS69-1308U-LTS REPLACEMENT"
click at [1479, 20] on button "Submit as Purchase" at bounding box center [1473, 24] width 124 height 26
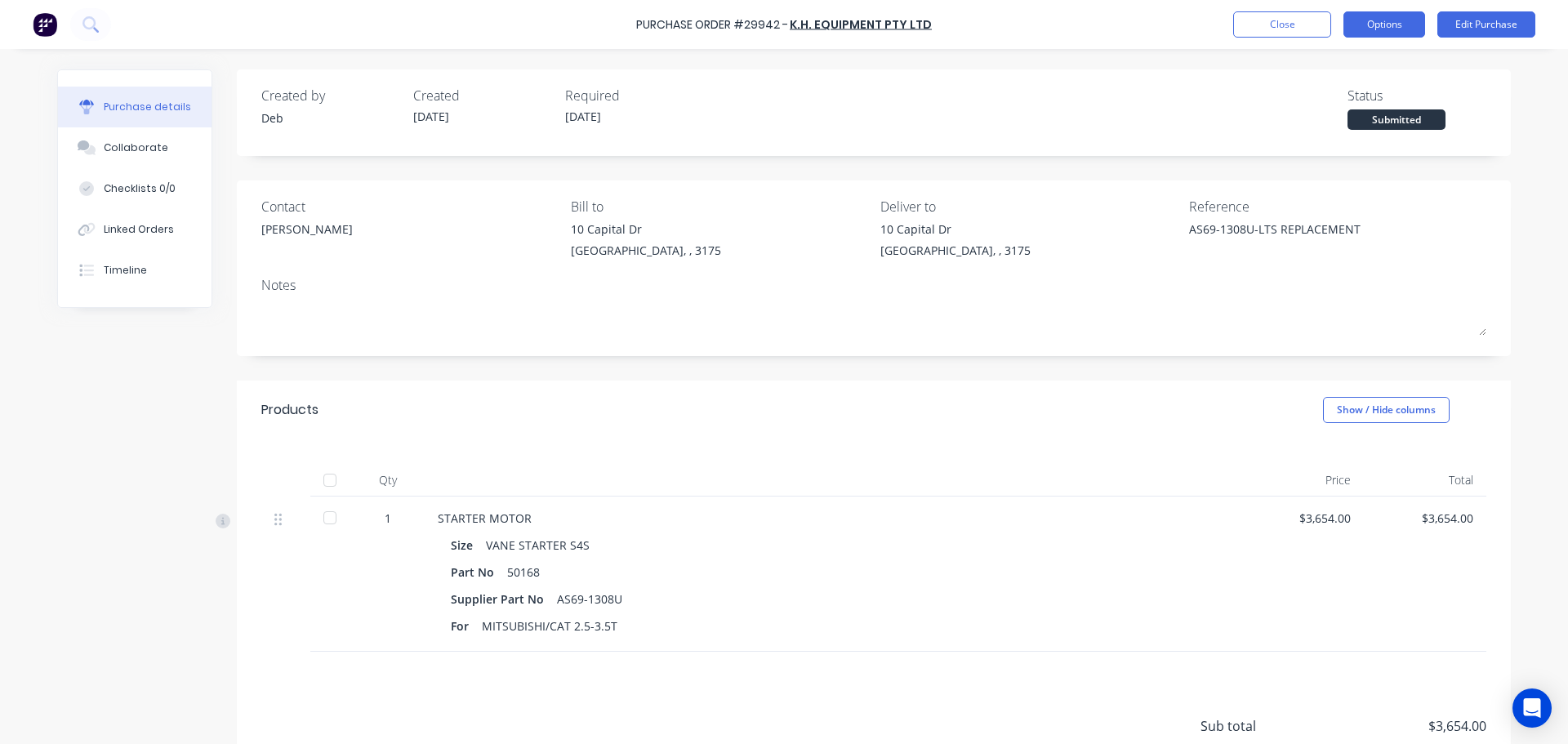
click at [1388, 25] on button "Options" at bounding box center [1384, 24] width 81 height 26
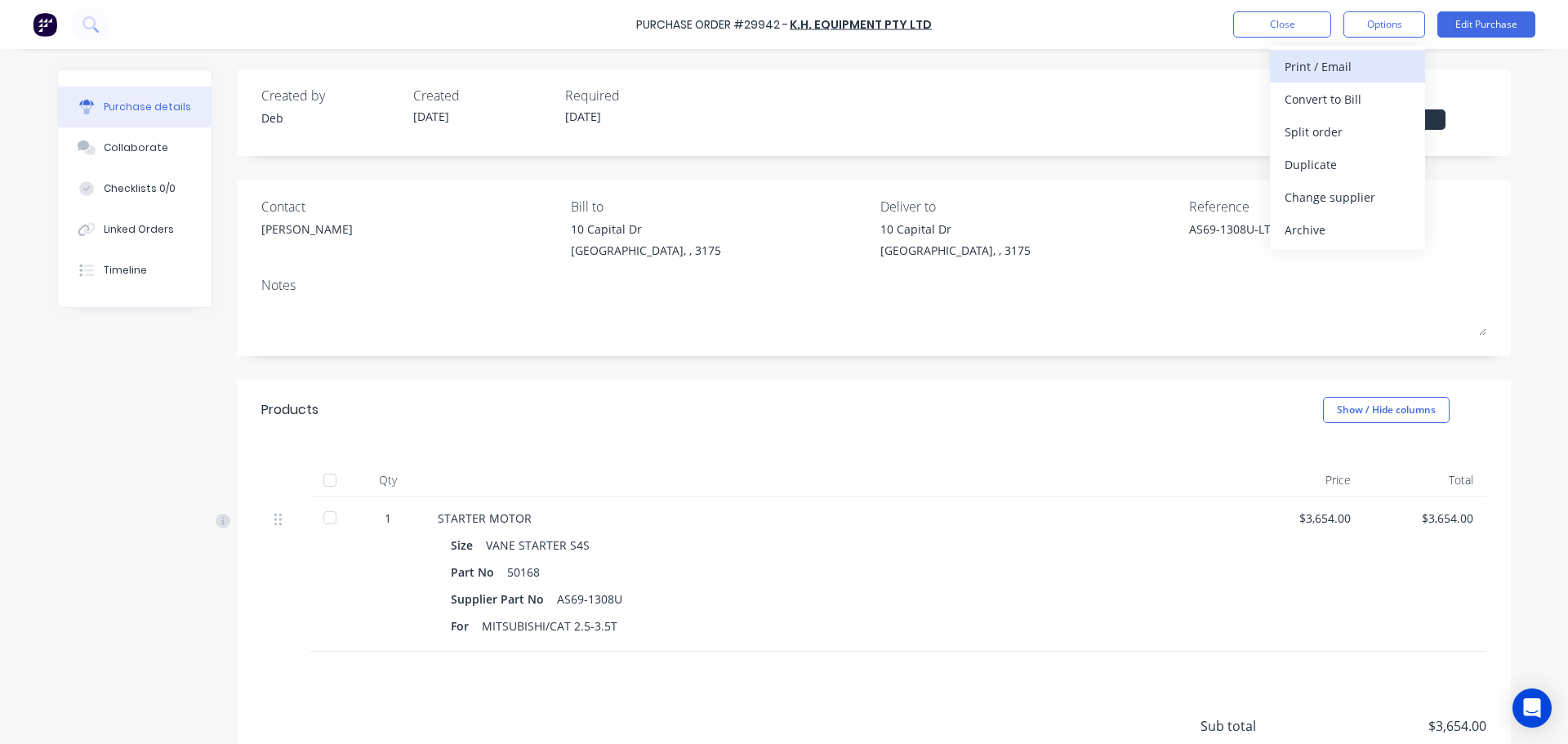
click at [1334, 65] on div "Print / Email" at bounding box center [1347, 66] width 126 height 24
click at [1333, 95] on div "With pricing" at bounding box center [1347, 100] width 126 height 24
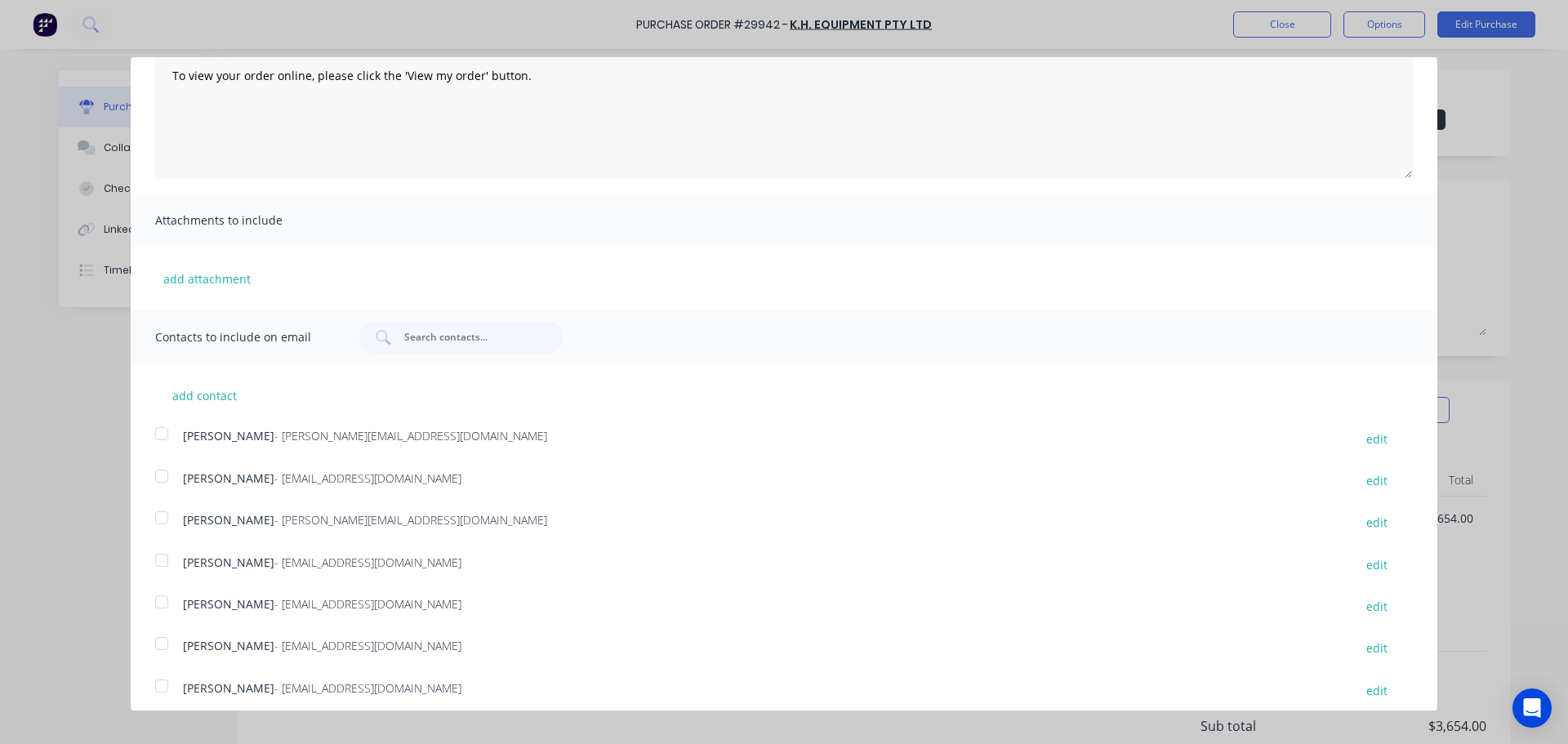
scroll to position [163, 0]
click at [159, 478] on div at bounding box center [161, 474] width 32 height 32
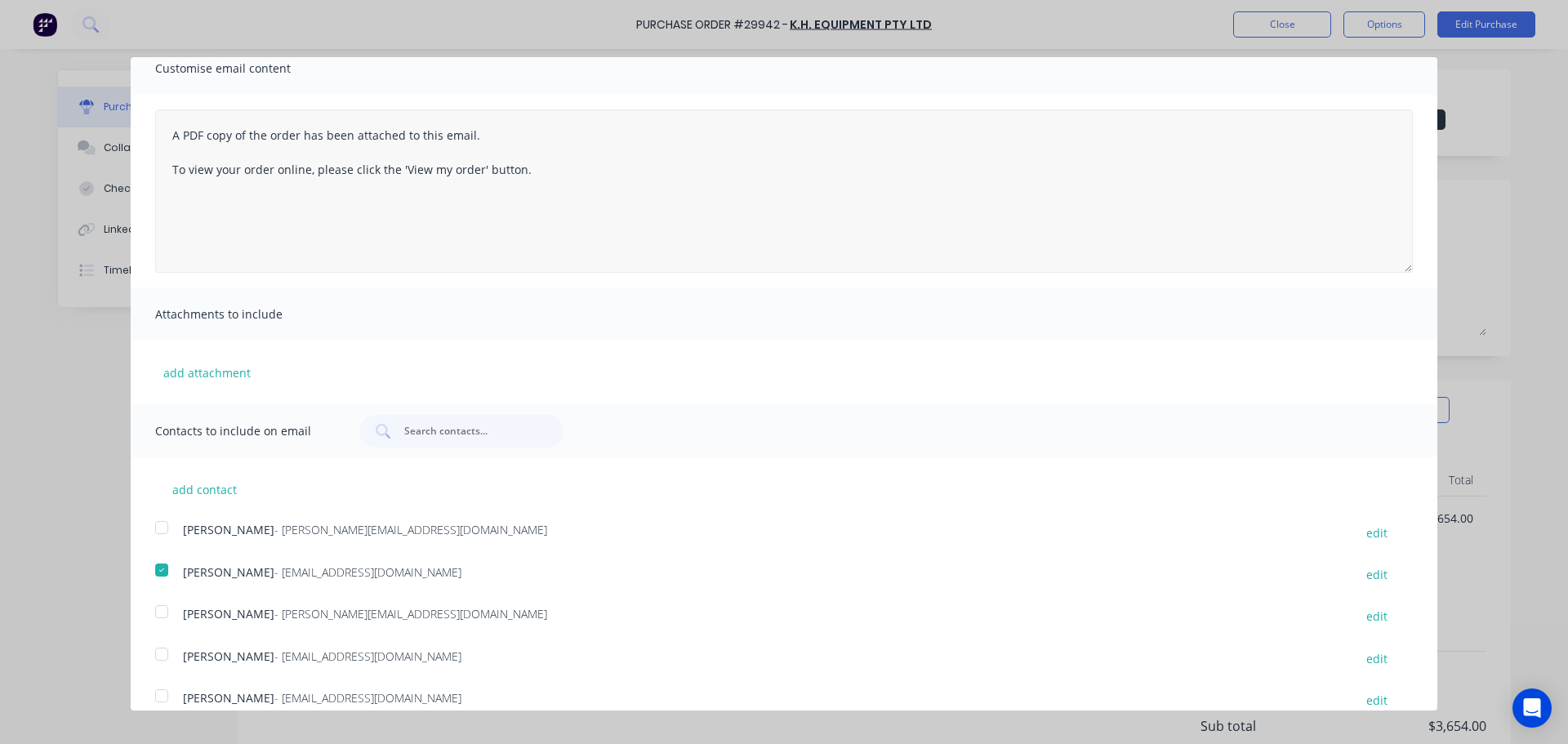
scroll to position [0, 0]
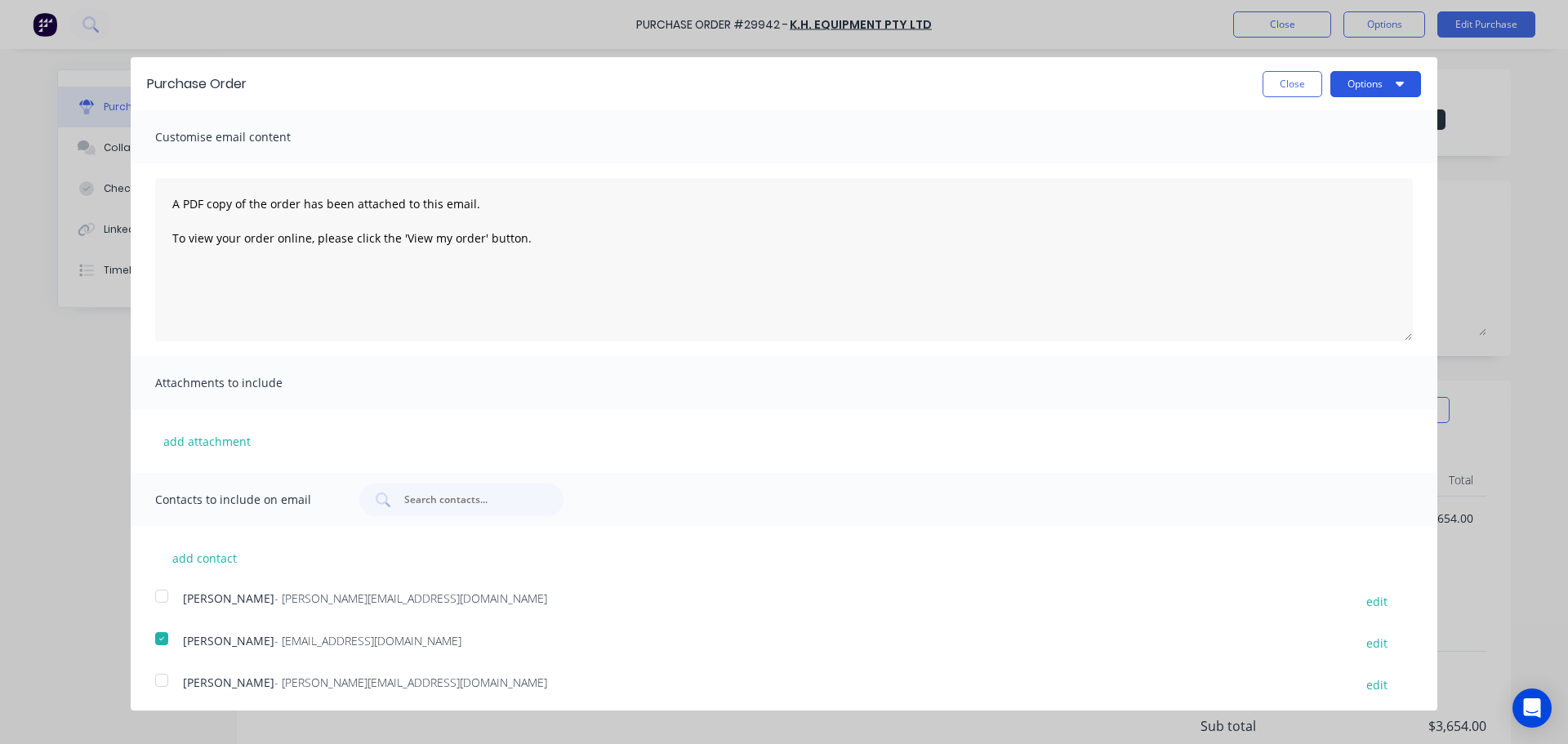
click at [1368, 86] on button "Options" at bounding box center [1376, 84] width 90 height 26
click at [1307, 166] on div "Email" at bounding box center [1344, 158] width 126 height 24
type textarea "x"
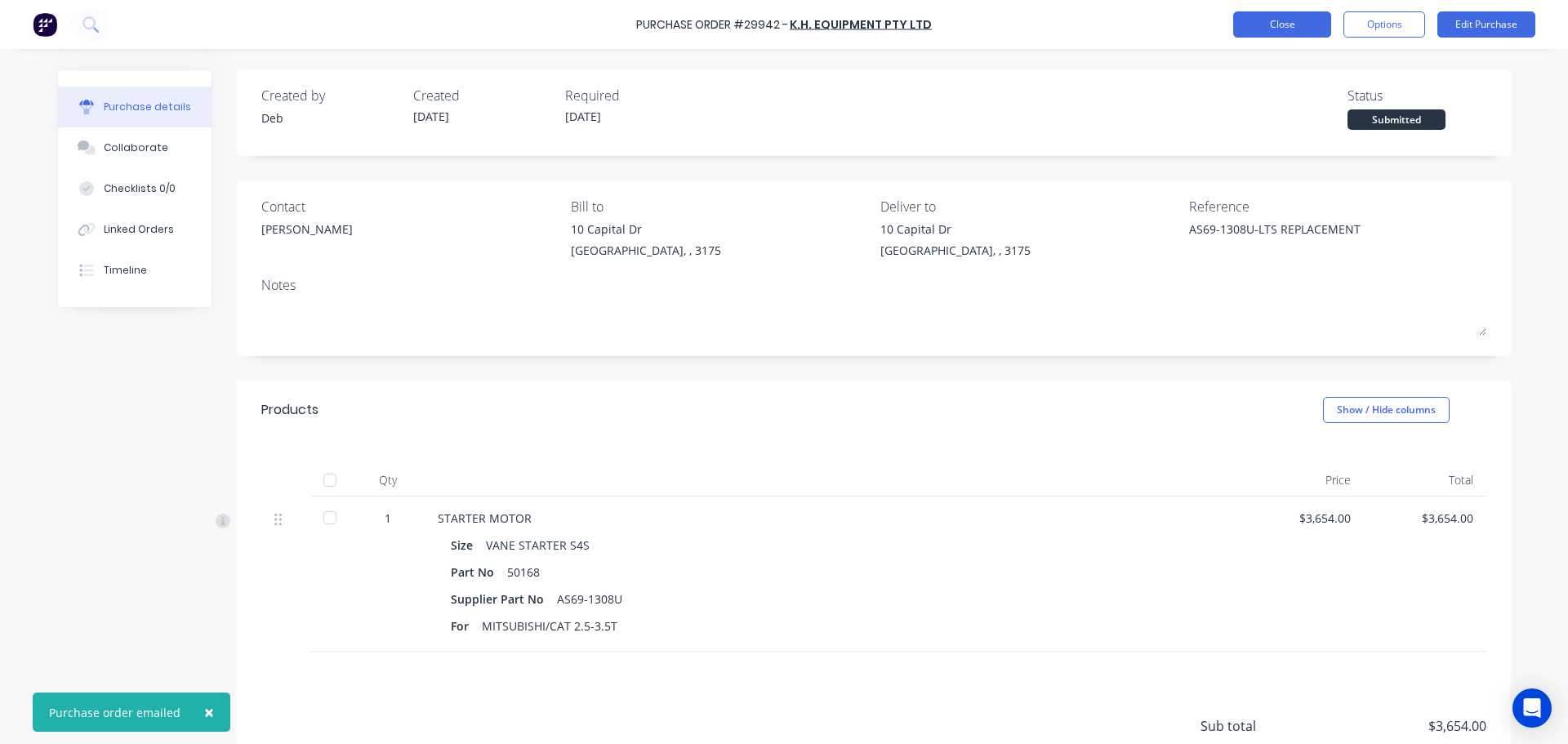
click at [1268, 18] on button "Close" at bounding box center [1282, 24] width 98 height 26
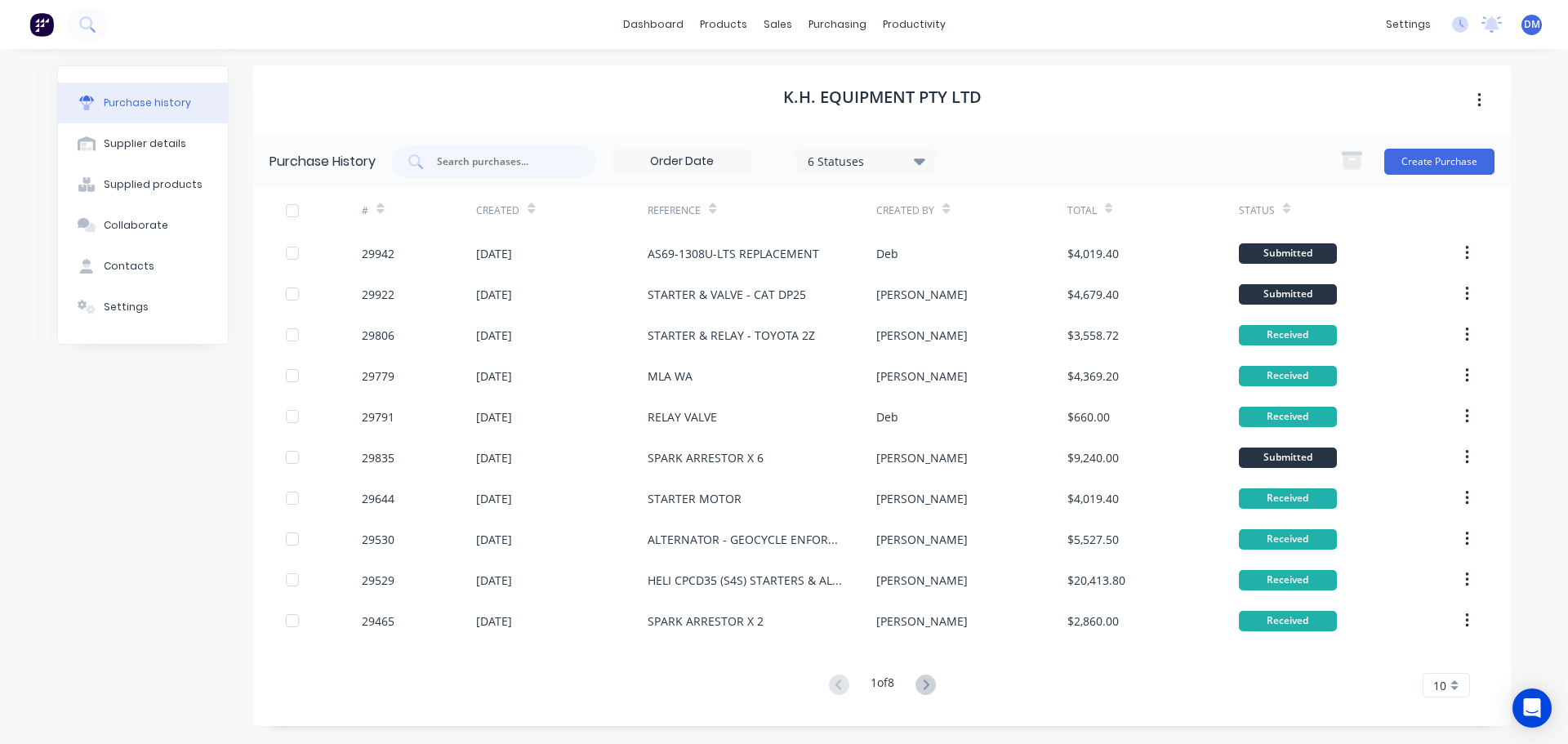
click at [43, 22] on img at bounding box center [42, 24] width 25 height 25
